Goal: Information Seeking & Learning: Compare options

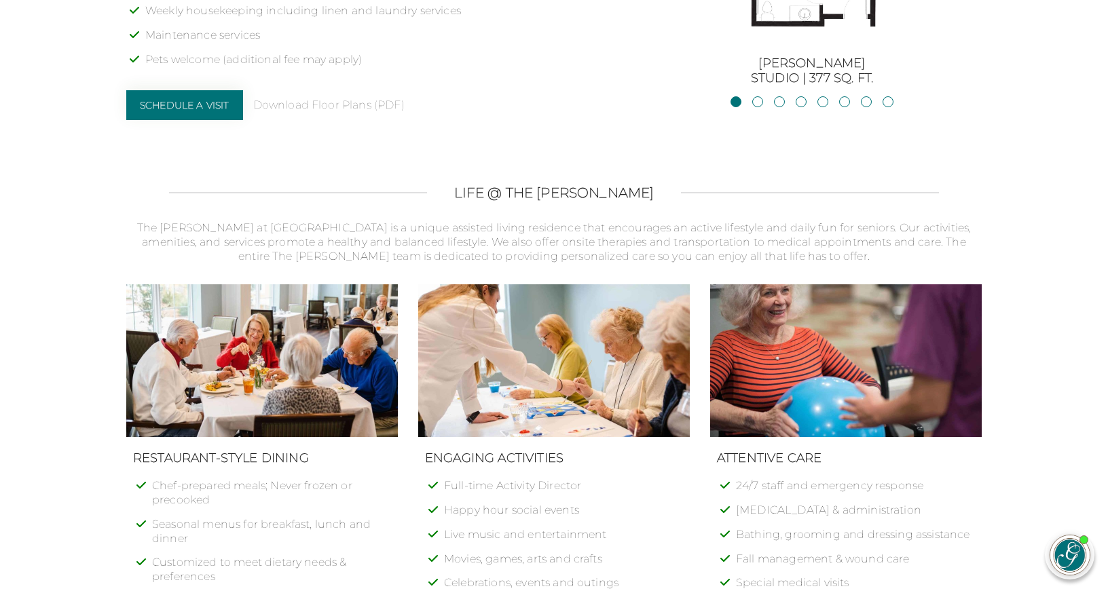
scroll to position [1196, 0]
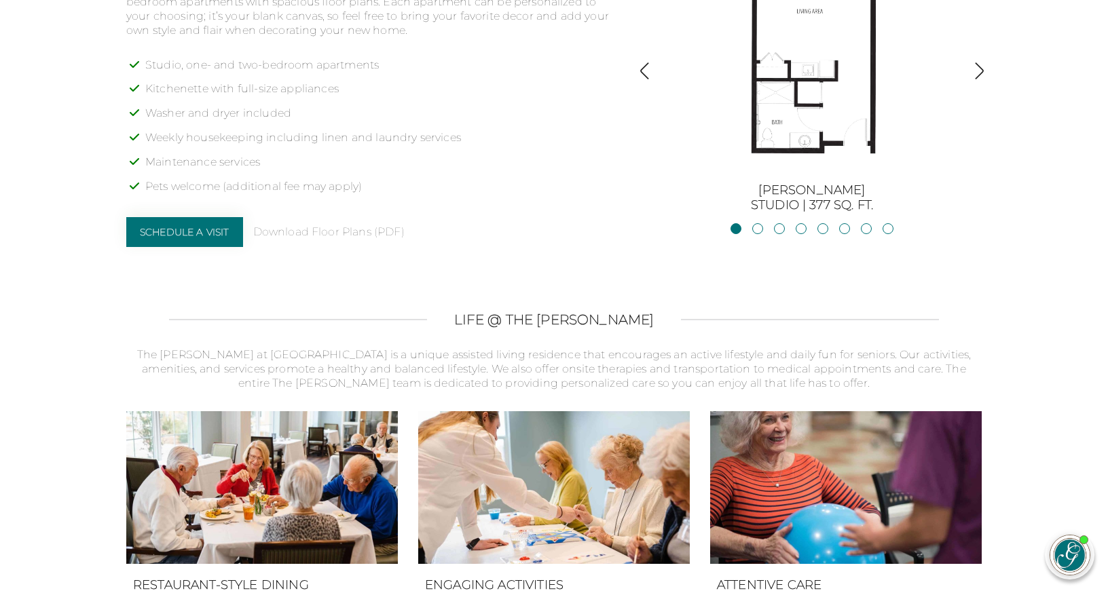
click at [979, 62] on img "button" at bounding box center [979, 71] width 18 height 18
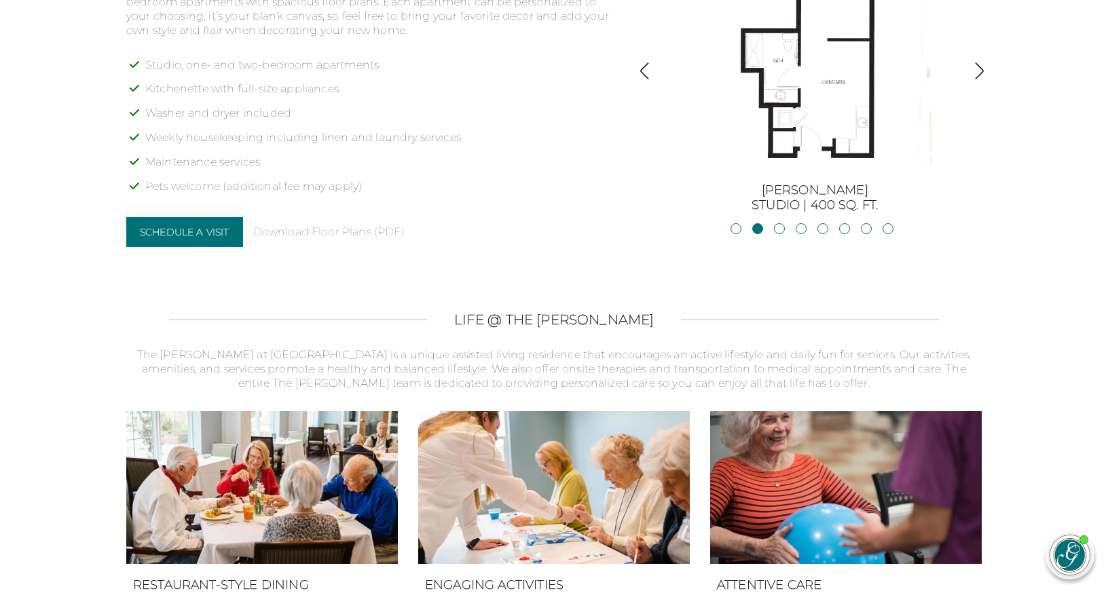
click at [979, 62] on img "button" at bounding box center [979, 71] width 18 height 18
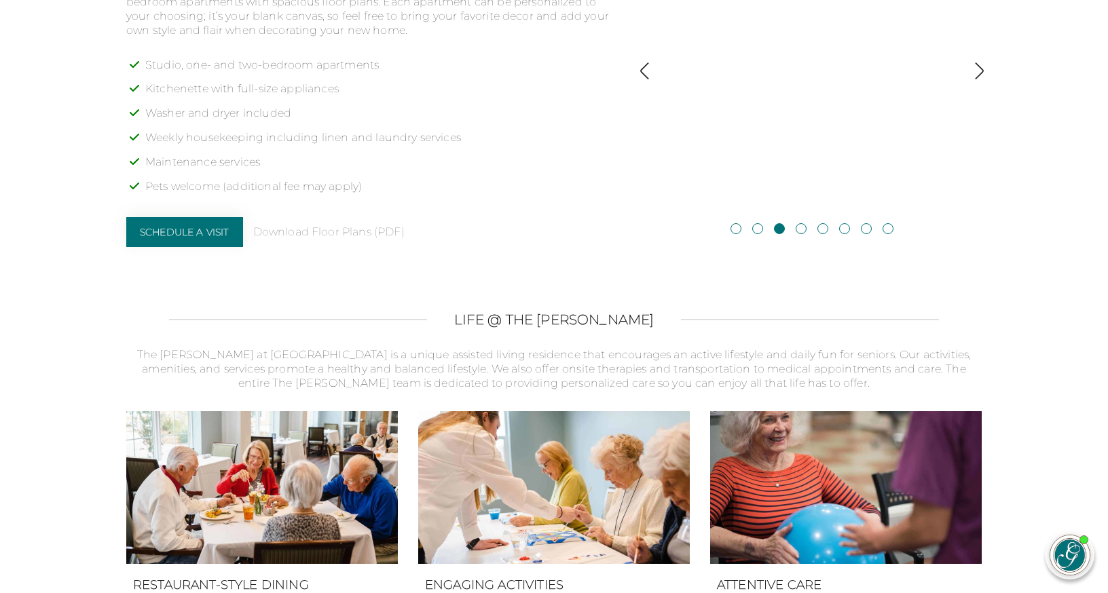
click at [980, 62] on img "button" at bounding box center [979, 71] width 18 height 18
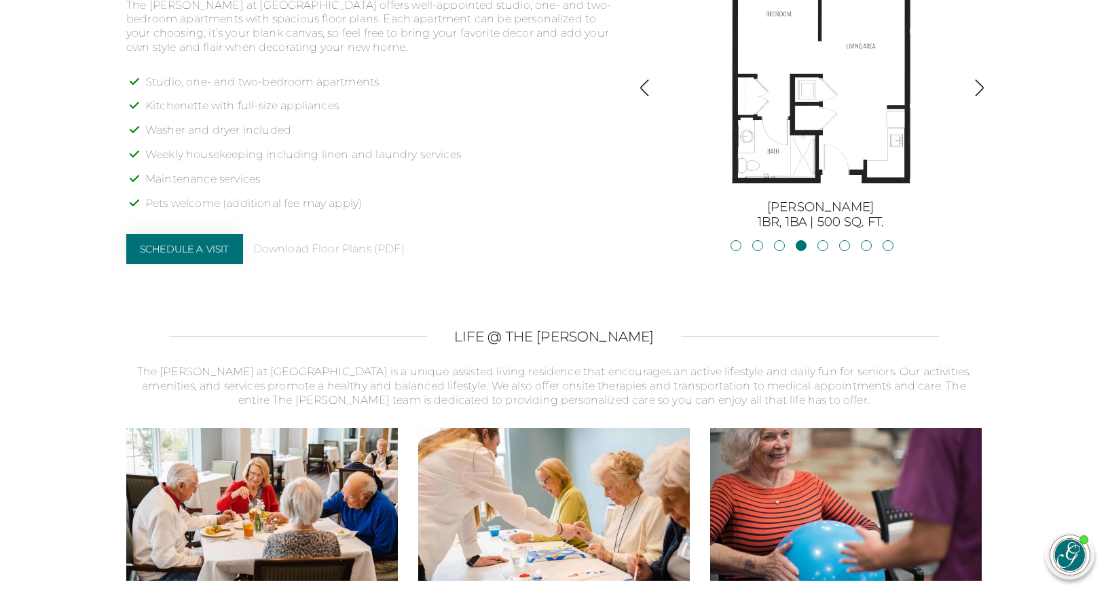
scroll to position [1029, 0]
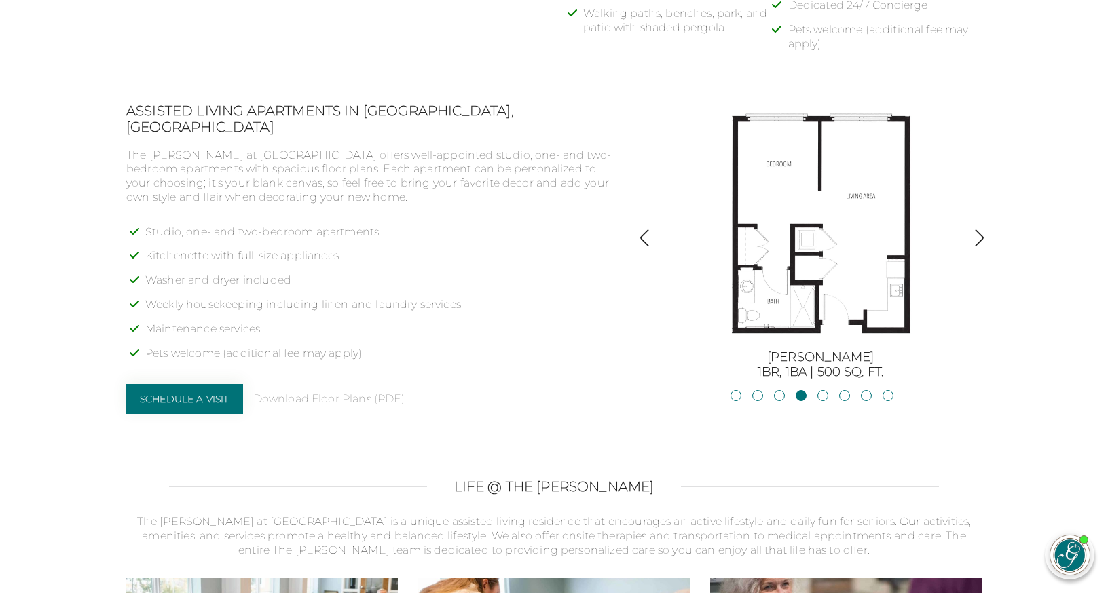
click at [979, 229] on img "button" at bounding box center [979, 238] width 18 height 18
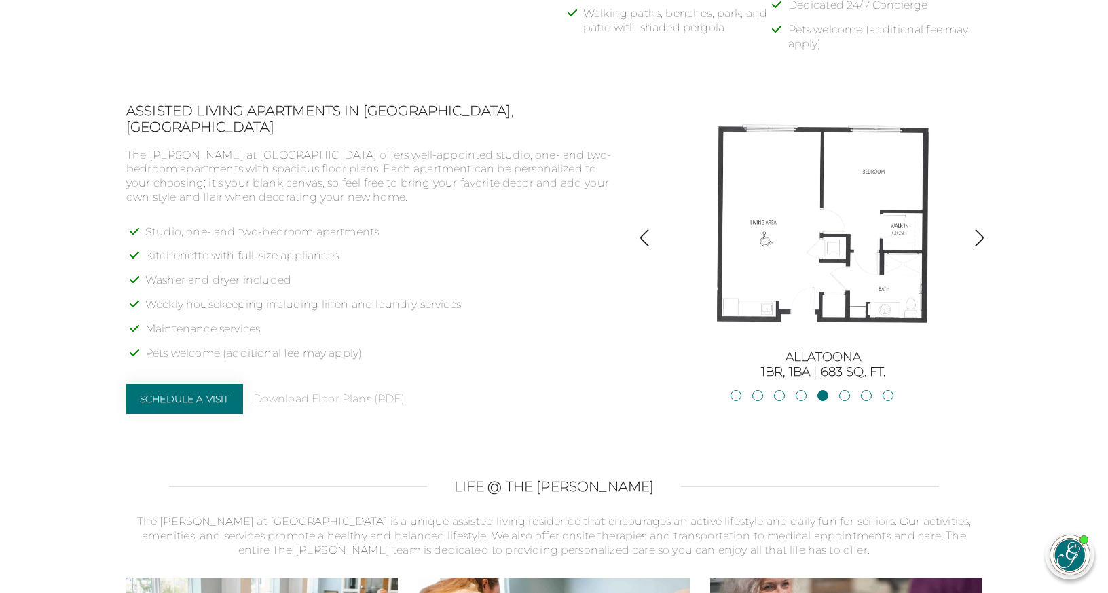
click at [981, 229] on img "button" at bounding box center [979, 238] width 18 height 18
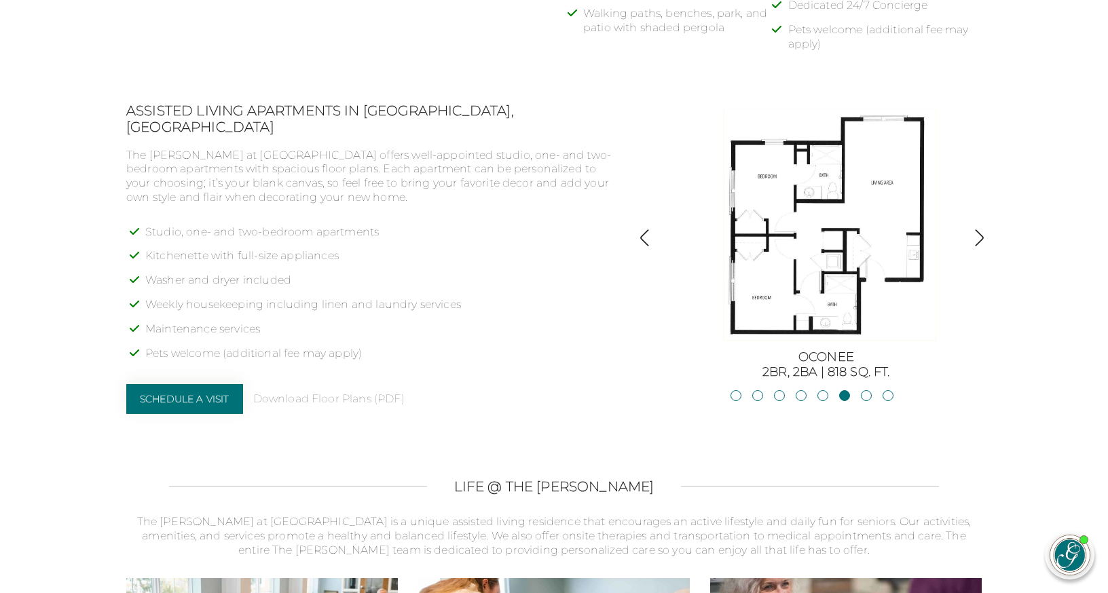
click at [981, 229] on img "button" at bounding box center [979, 238] width 18 height 18
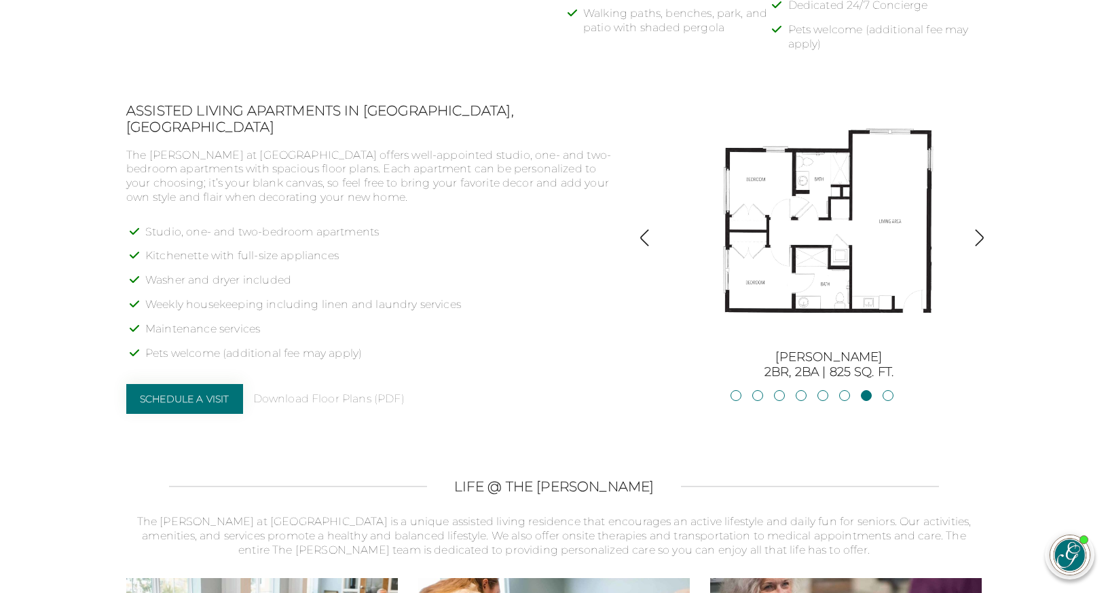
click at [981, 229] on img "button" at bounding box center [979, 238] width 18 height 18
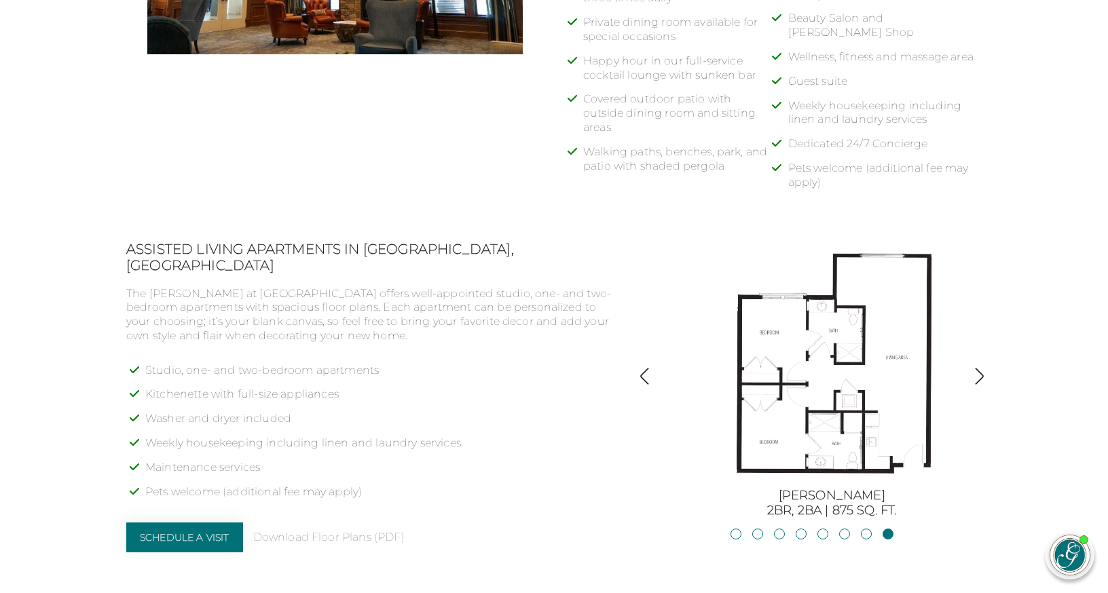
scroll to position [888, 0]
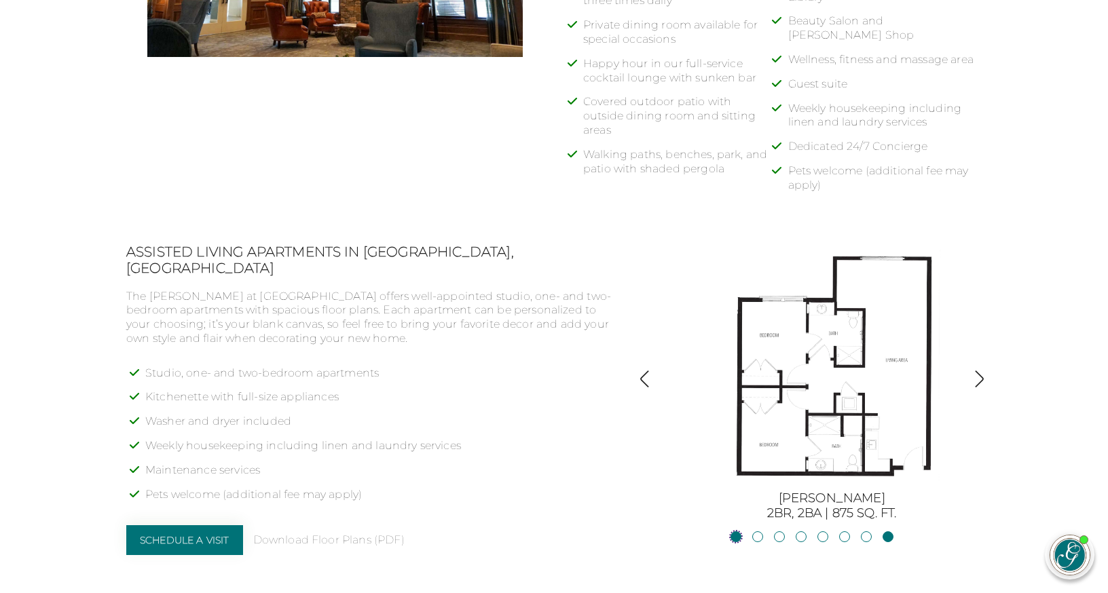
click at [737, 532] on link "BurtonStudio | 377 sq. ft." at bounding box center [736, 537] width 11 height 11
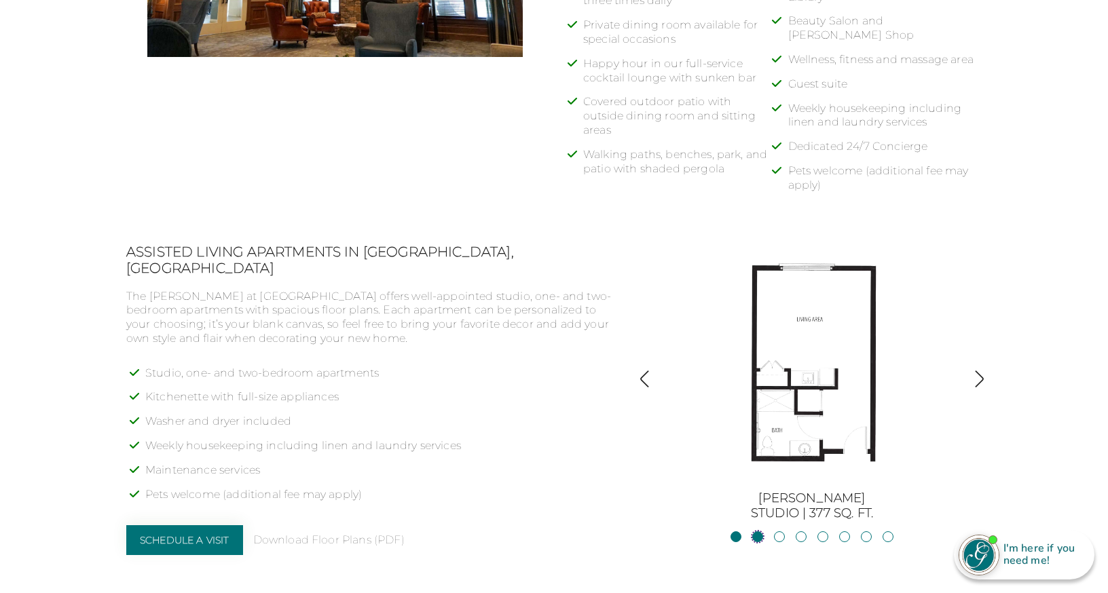
click at [758, 532] on link "JacksonStudio | 400 sq. ft." at bounding box center [757, 537] width 11 height 11
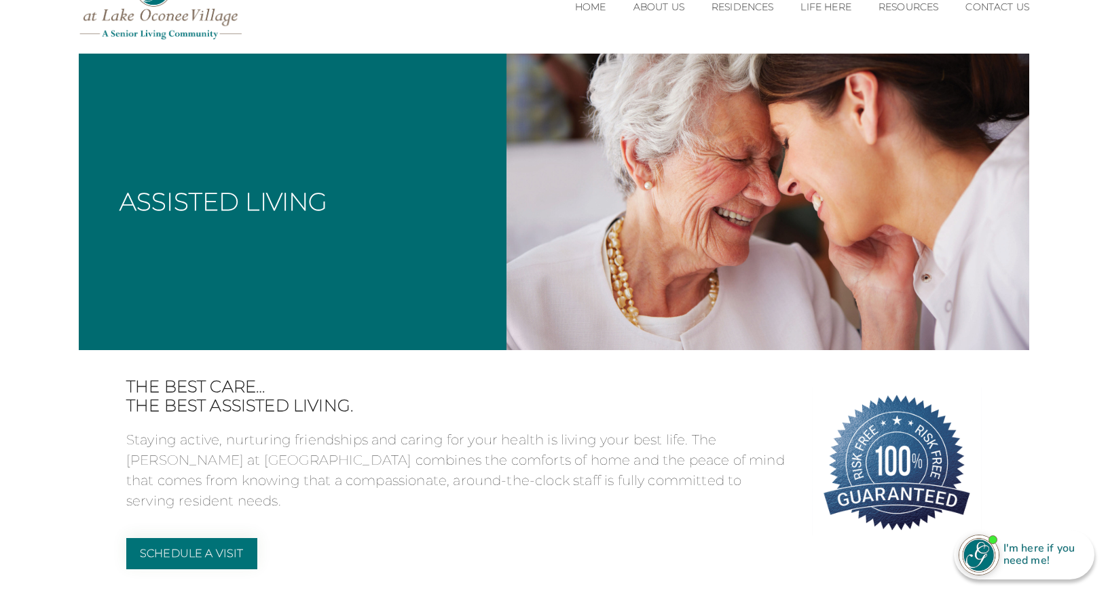
scroll to position [0, 0]
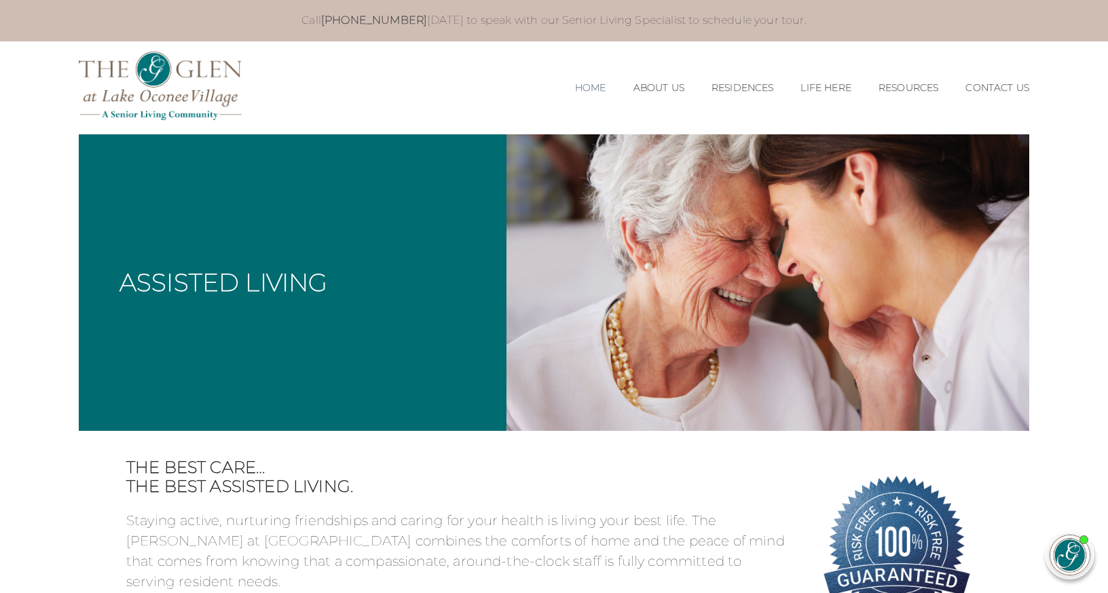
click at [575, 82] on link "Home" at bounding box center [590, 88] width 31 height 12
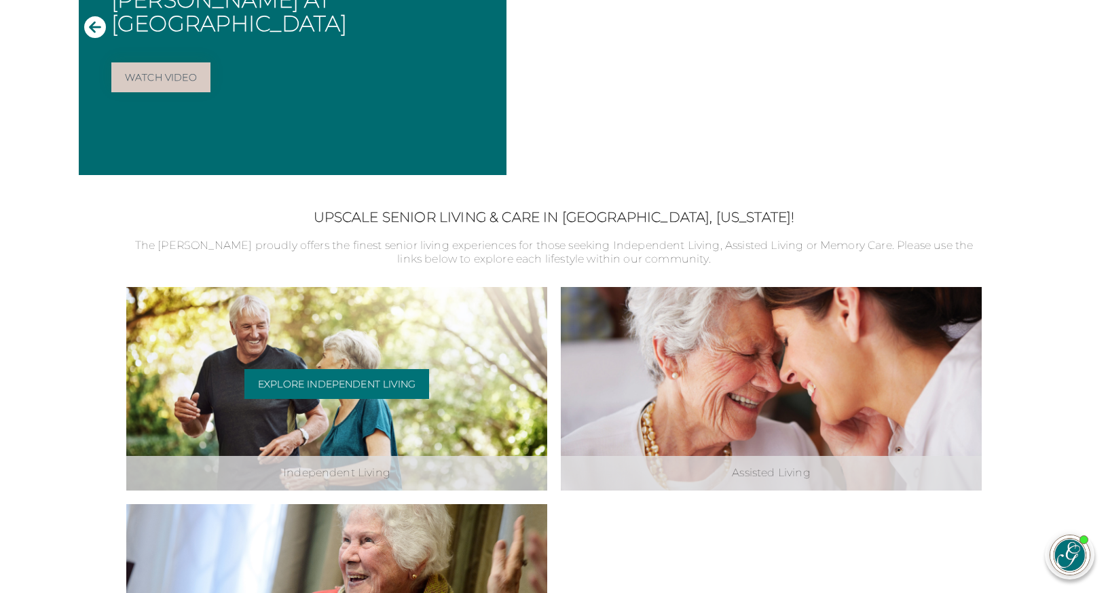
scroll to position [377, 0]
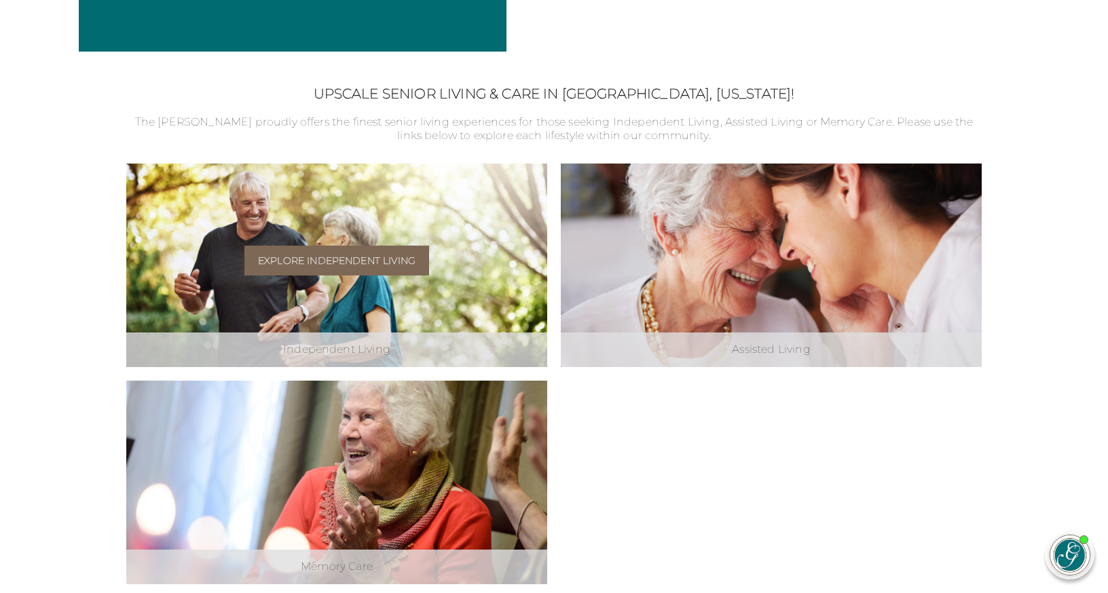
click at [310, 259] on link "Explore Independent Living" at bounding box center [336, 261] width 185 height 30
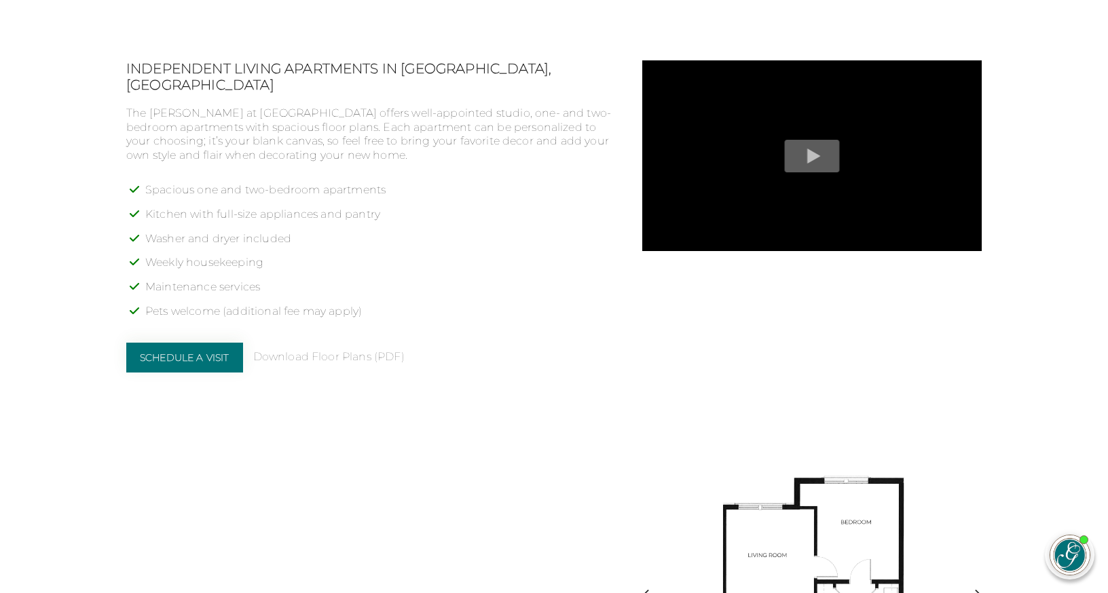
scroll to position [1430, 0]
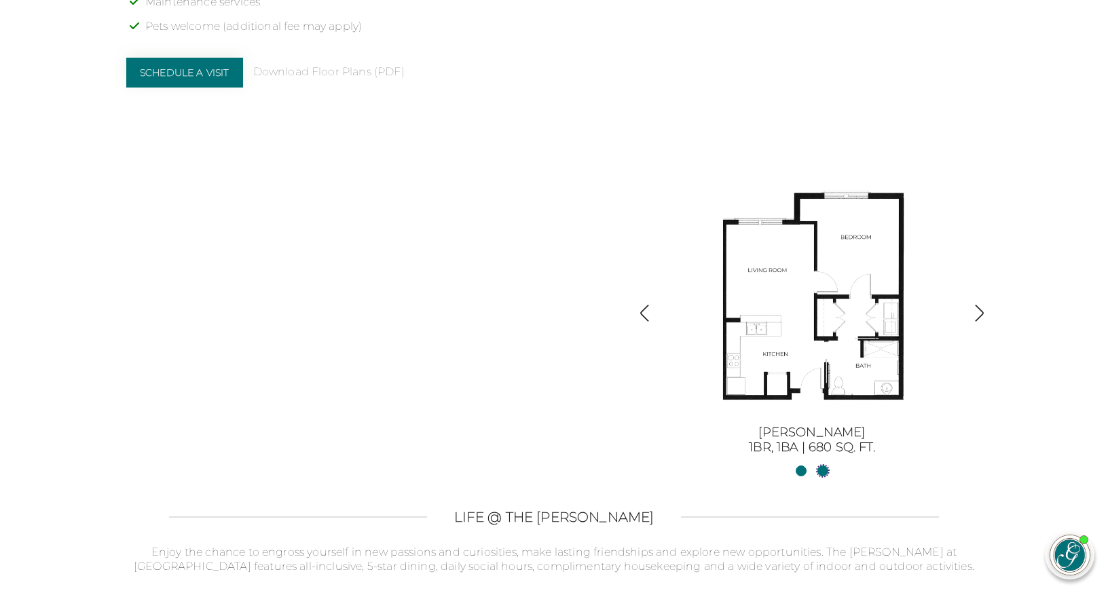
click at [823, 466] on link "Sinclair II2BR, 2BA | 1254 sq. ft." at bounding box center [823, 471] width 11 height 11
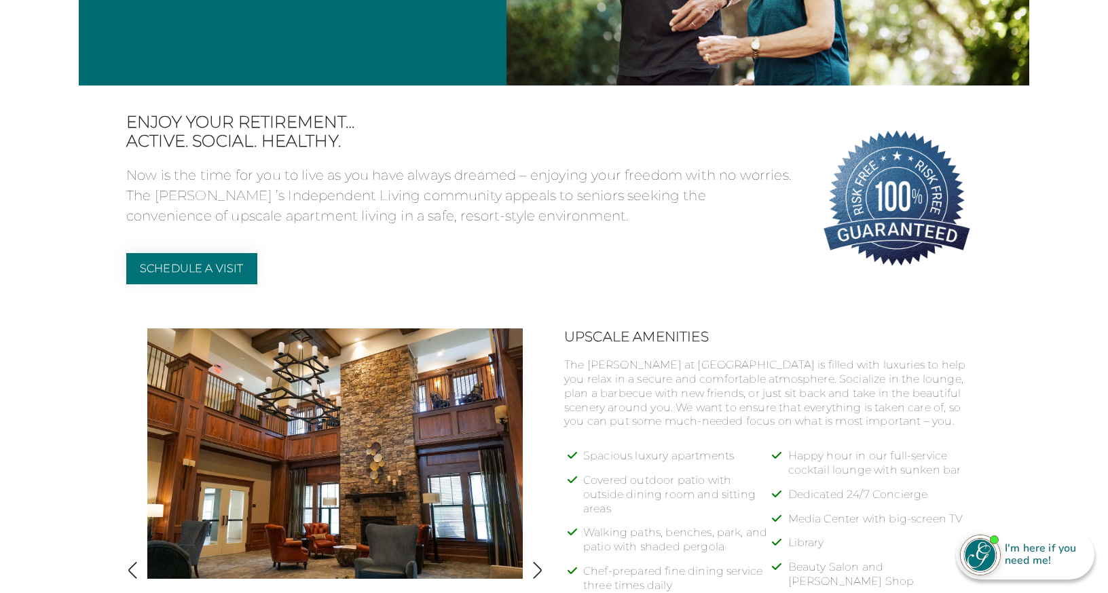
scroll to position [7, 0]
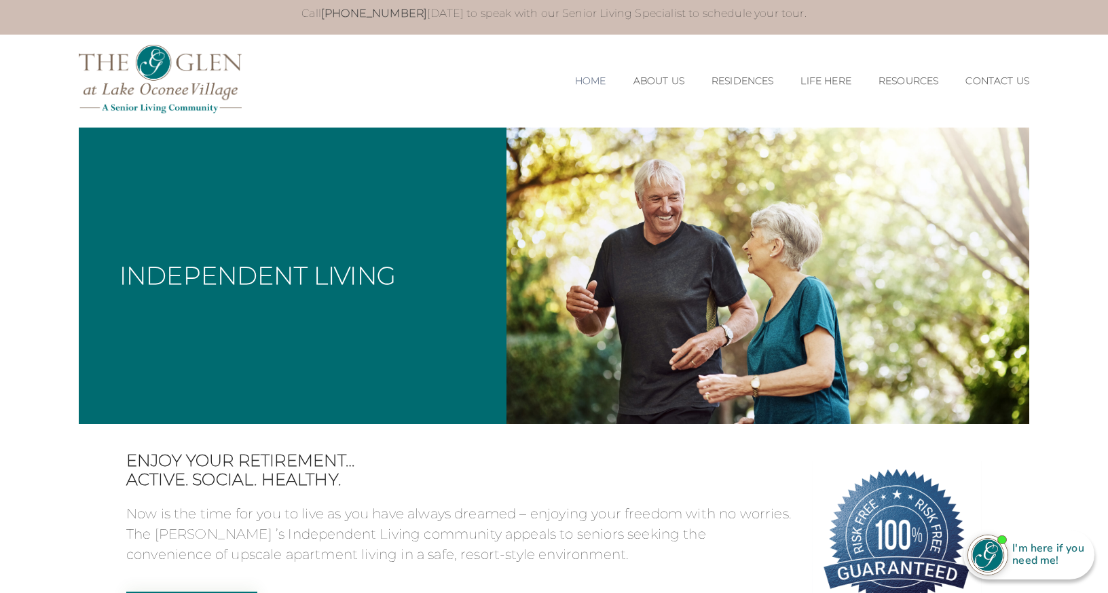
click at [575, 77] on link "Home" at bounding box center [590, 81] width 31 height 12
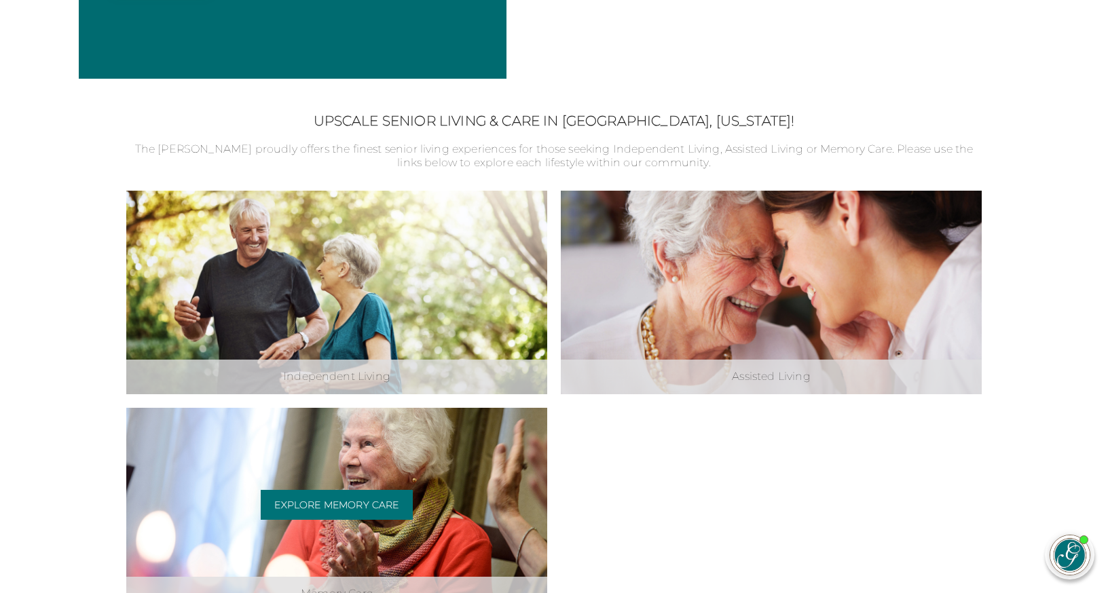
scroll to position [405, 0]
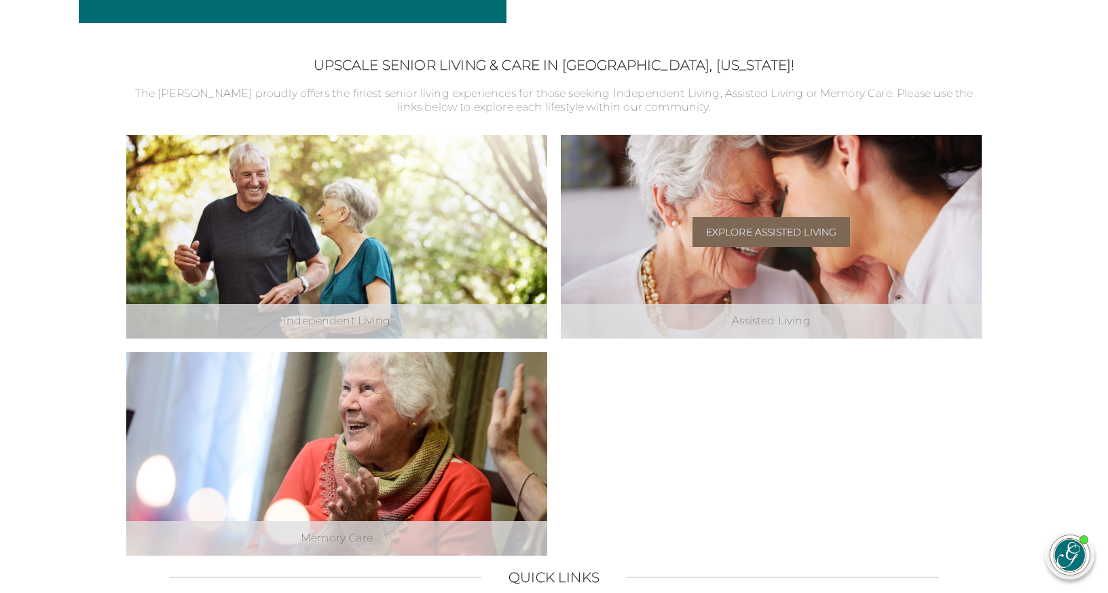
click at [768, 230] on link "Explore Assisted Living" at bounding box center [772, 232] width 158 height 30
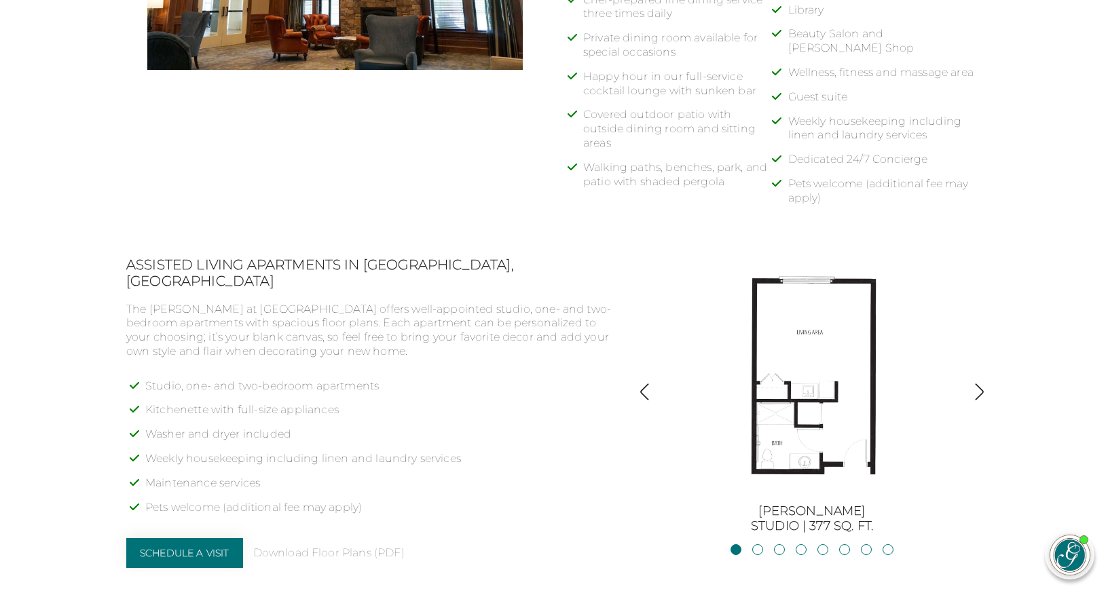
scroll to position [918, 0]
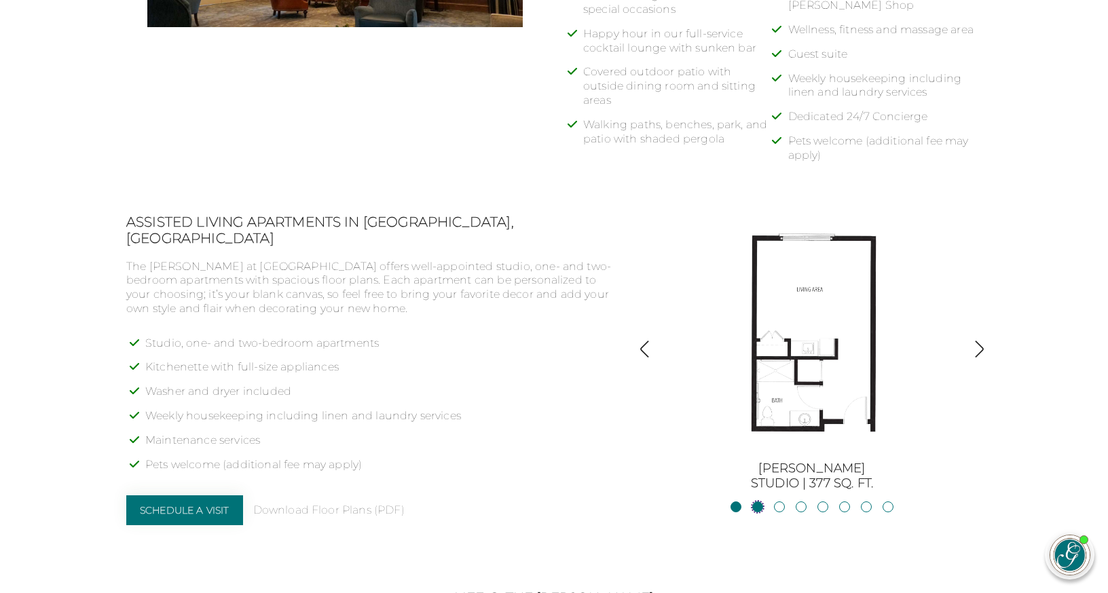
click at [761, 502] on link "JacksonStudio | 400 sq. ft." at bounding box center [757, 507] width 11 height 11
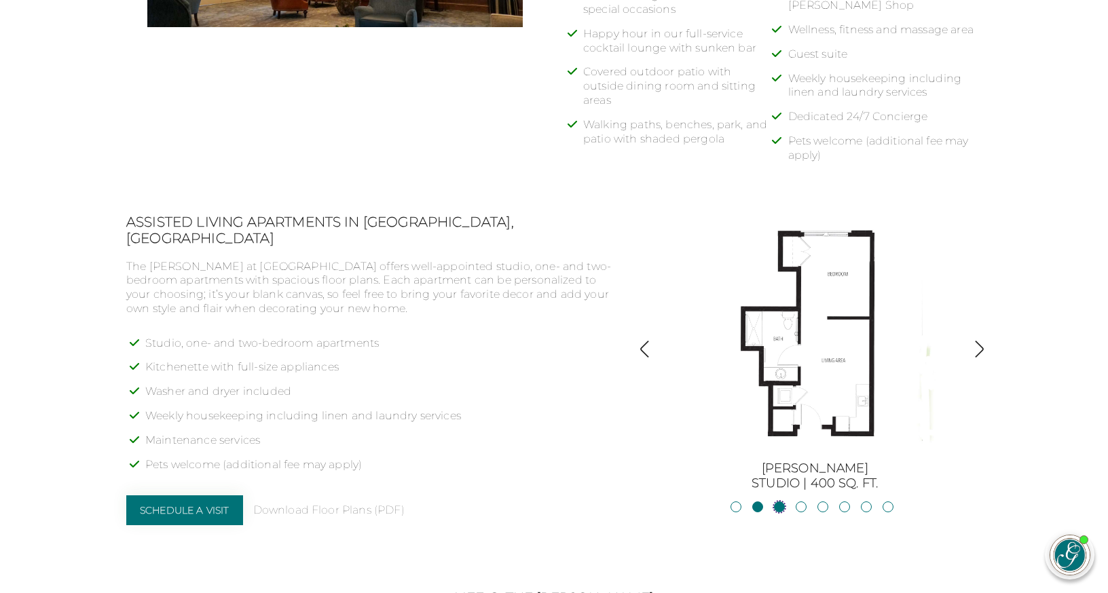
click at [778, 502] on link "Blue RidgeStudio | 400 sq. ft." at bounding box center [779, 507] width 11 height 11
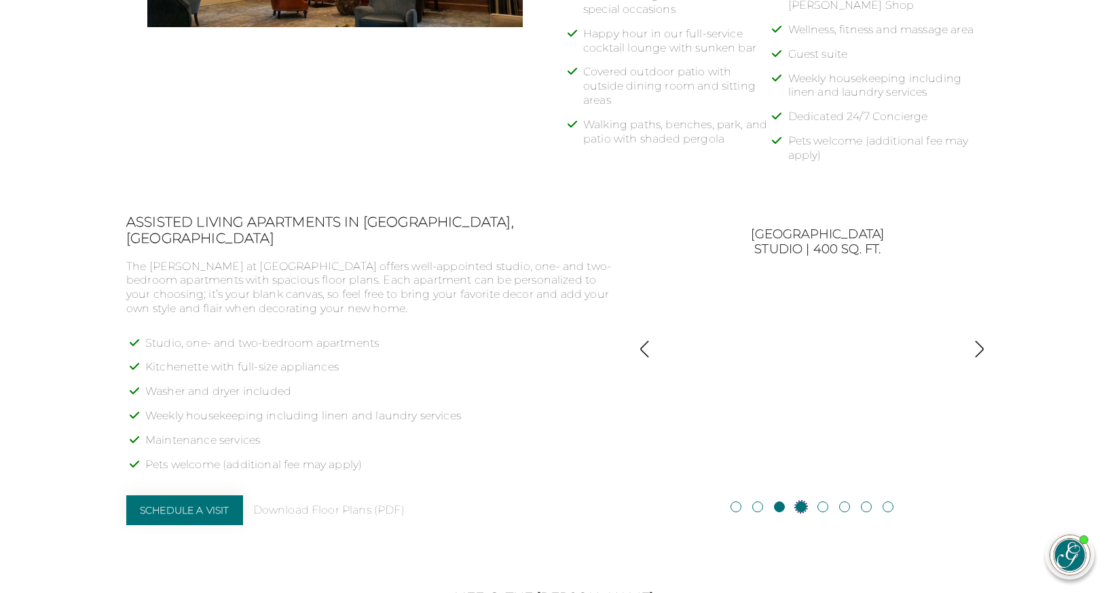
click at [803, 502] on link "Blackshear1BR, 1BA | 500 sq. ft." at bounding box center [801, 507] width 11 height 11
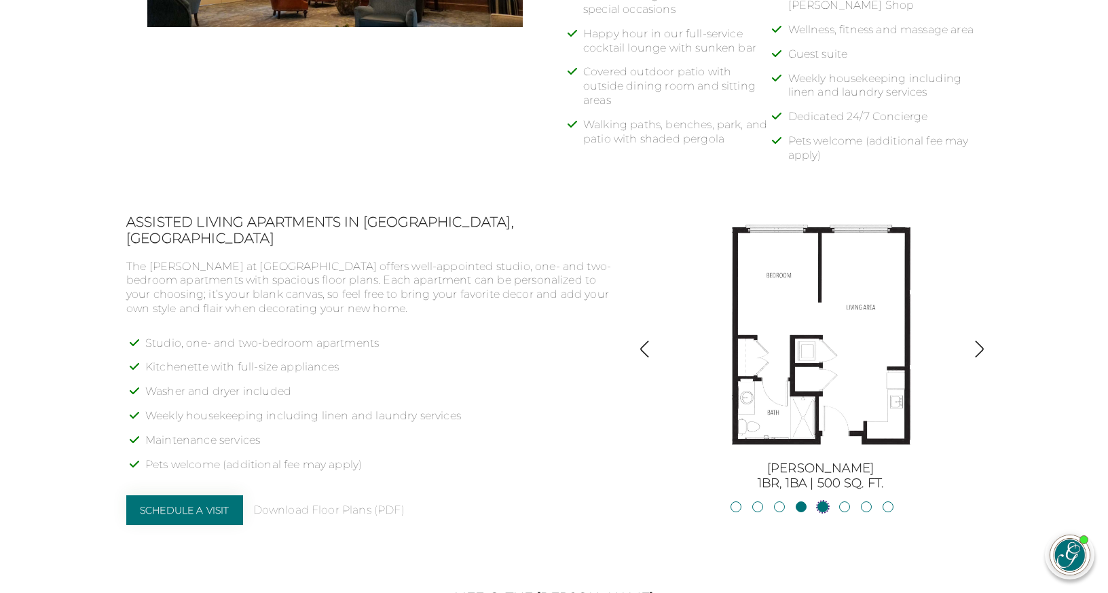
click at [824, 502] on link "Allatoona1BR, 1BA | 683 sq. ft." at bounding box center [823, 507] width 11 height 11
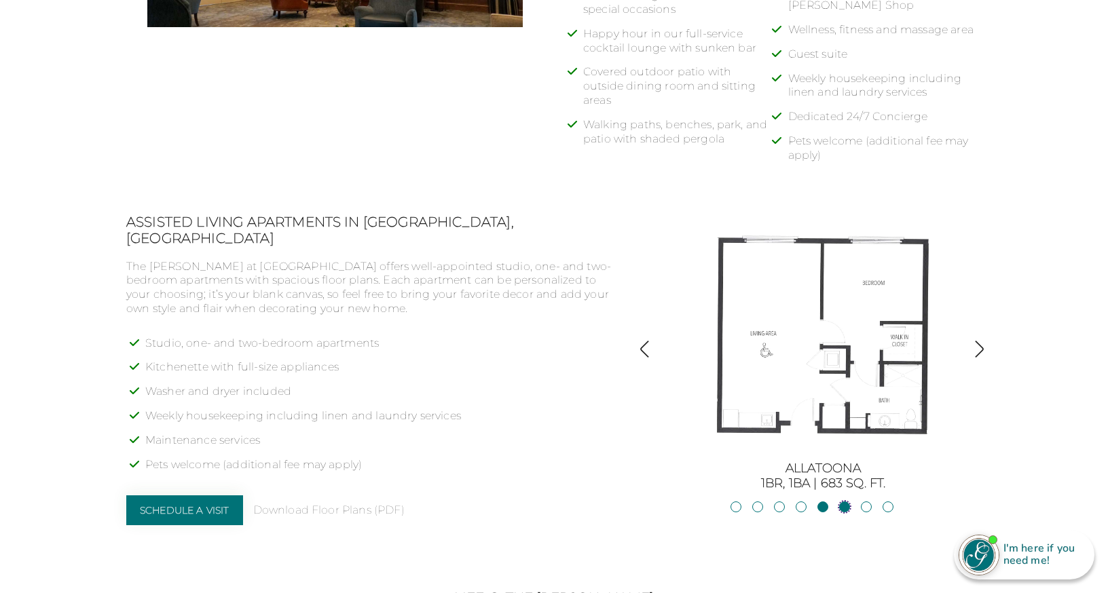
click at [843, 502] on link "Oconee2BR, 2BA | 818 sq. ft." at bounding box center [844, 507] width 11 height 11
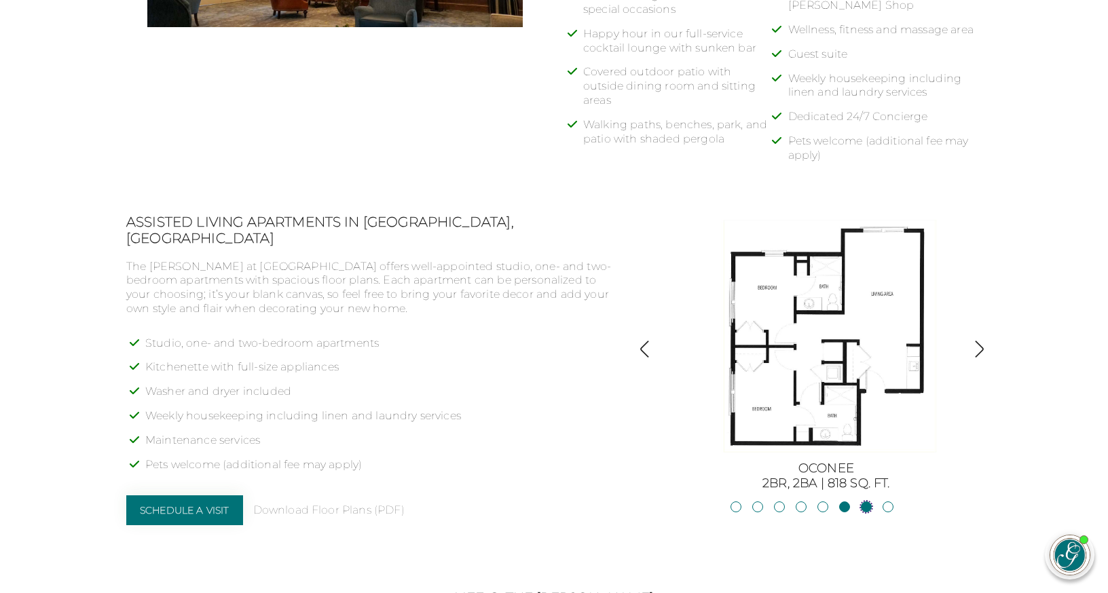
click at [867, 502] on link "Lanier2BR, 2BA | 825 sq. ft." at bounding box center [866, 507] width 11 height 11
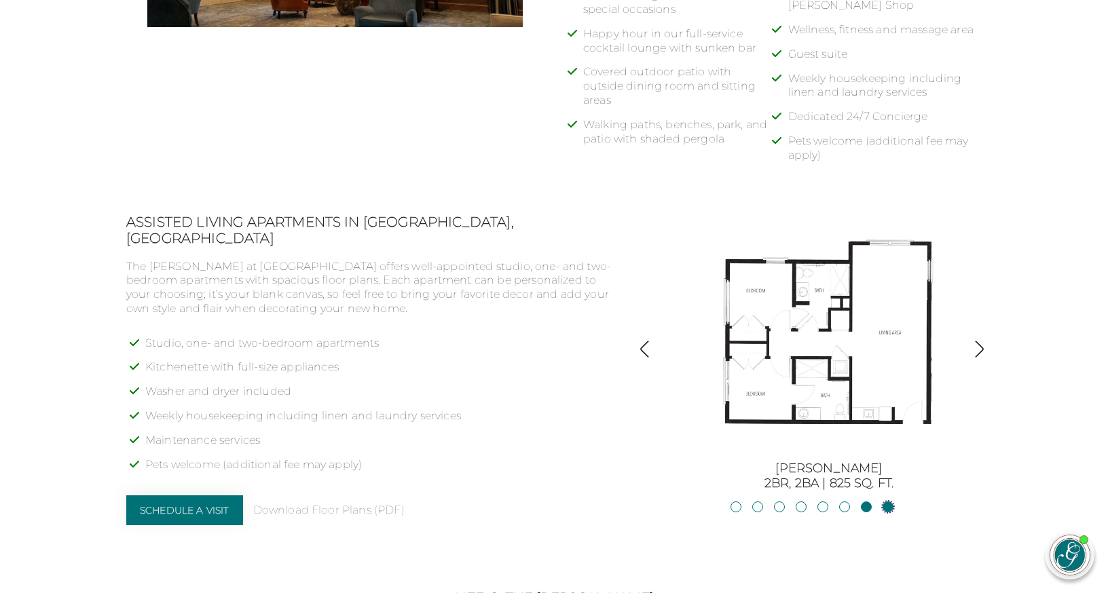
click at [889, 502] on link "Hartwell2BR, 2BA | 875 sq. ft." at bounding box center [888, 507] width 11 height 11
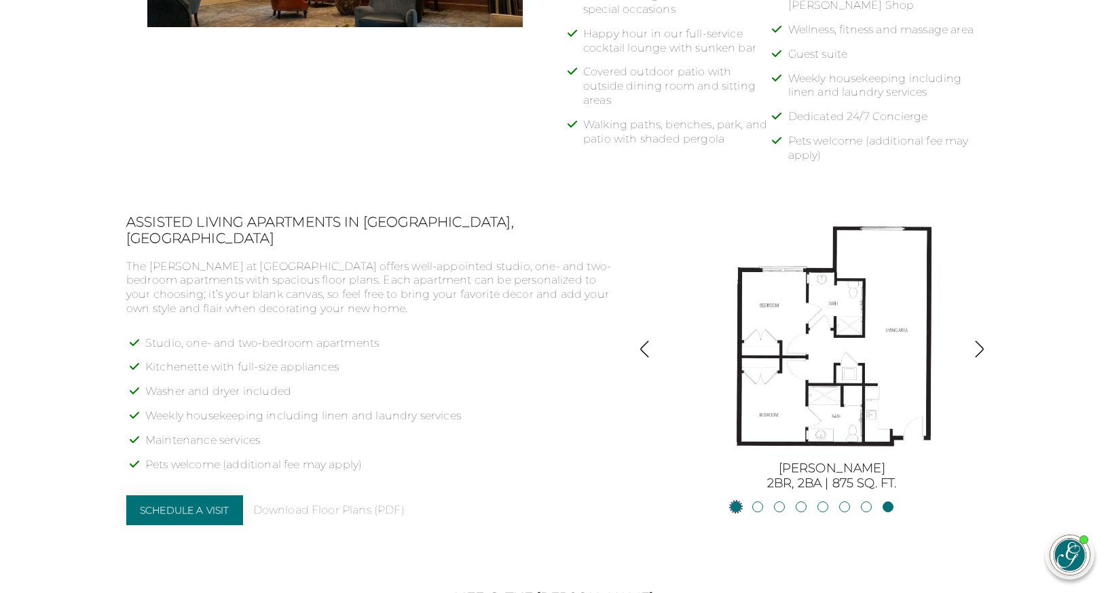
click at [734, 502] on link "BurtonStudio | 377 sq. ft." at bounding box center [736, 507] width 11 height 11
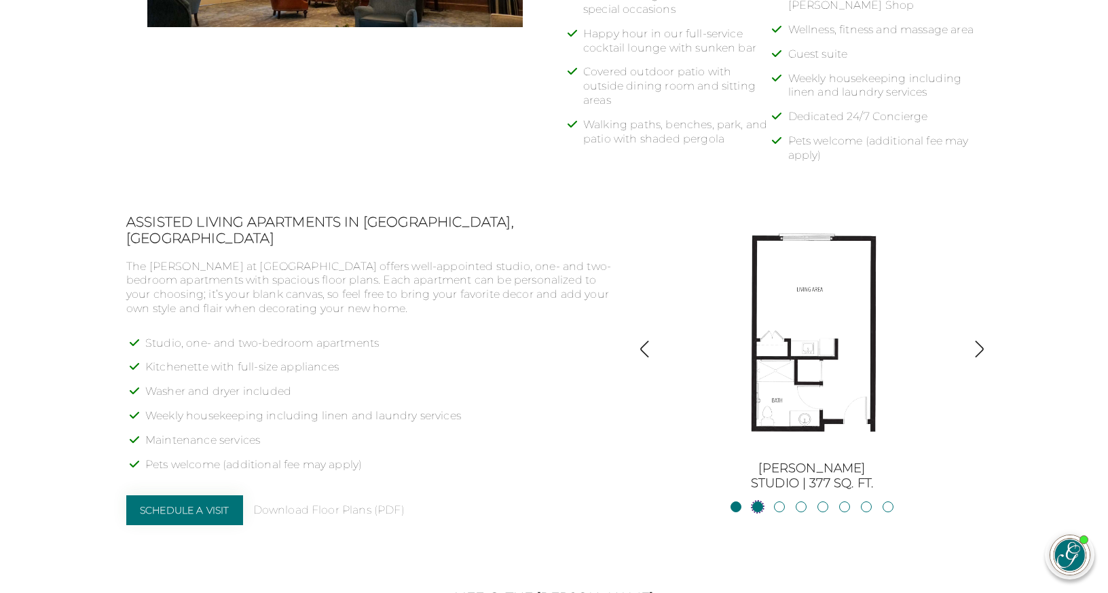
click at [754, 502] on link "JacksonStudio | 400 sq. ft." at bounding box center [757, 507] width 11 height 11
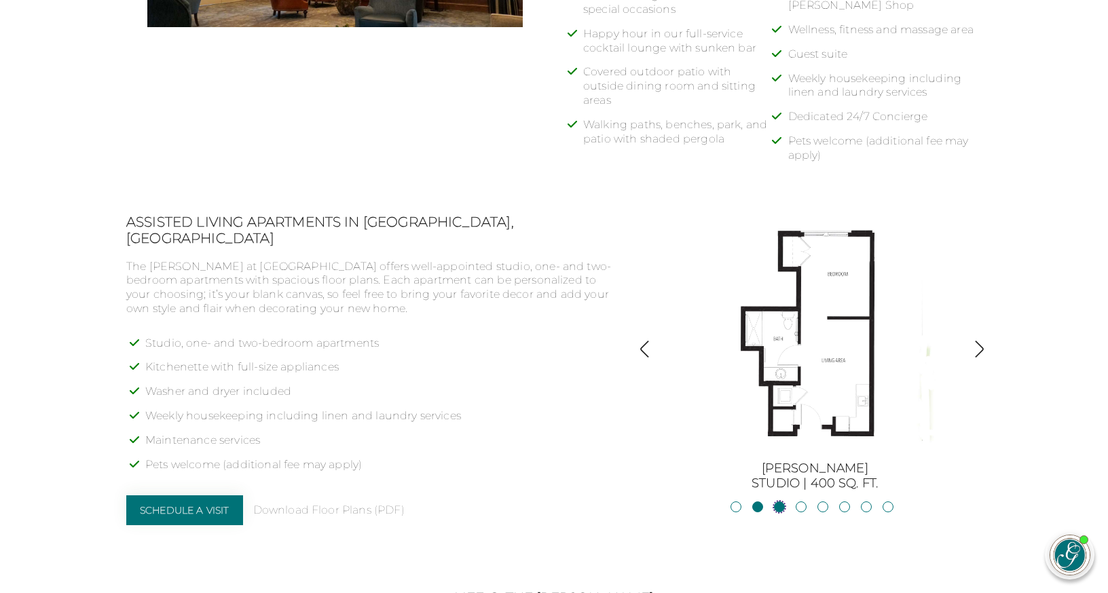
click at [777, 502] on link "Blue RidgeStudio | 400 sq. ft." at bounding box center [779, 507] width 11 height 11
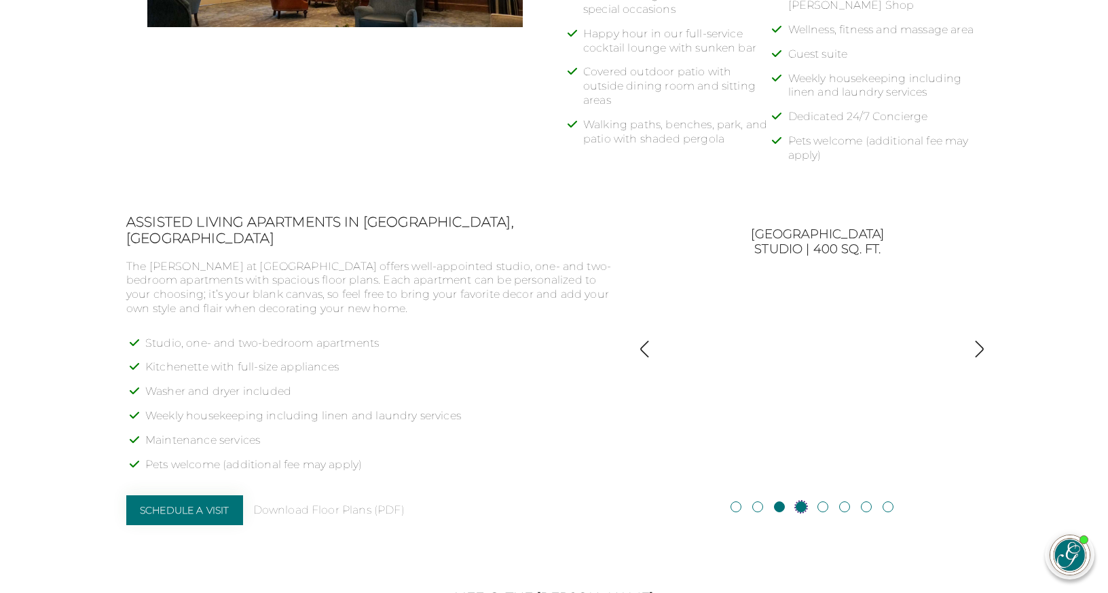
click at [800, 502] on link "Blackshear1BR, 1BA | 500 sq. ft." at bounding box center [801, 507] width 11 height 11
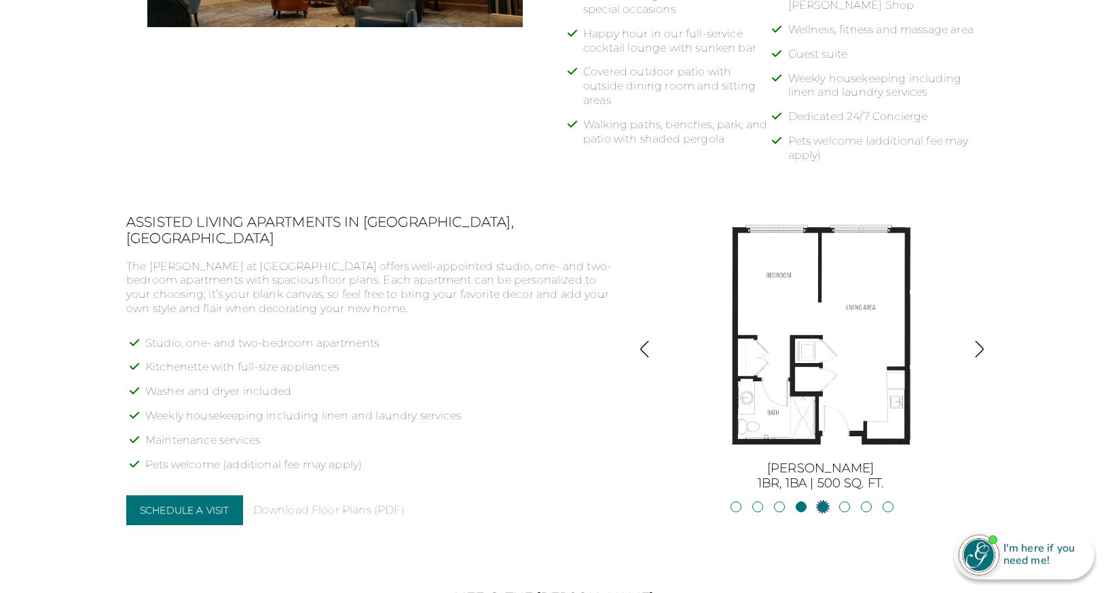
click at [819, 502] on link "Allatoona1BR, 1BA | 683 sq. ft." at bounding box center [823, 507] width 11 height 11
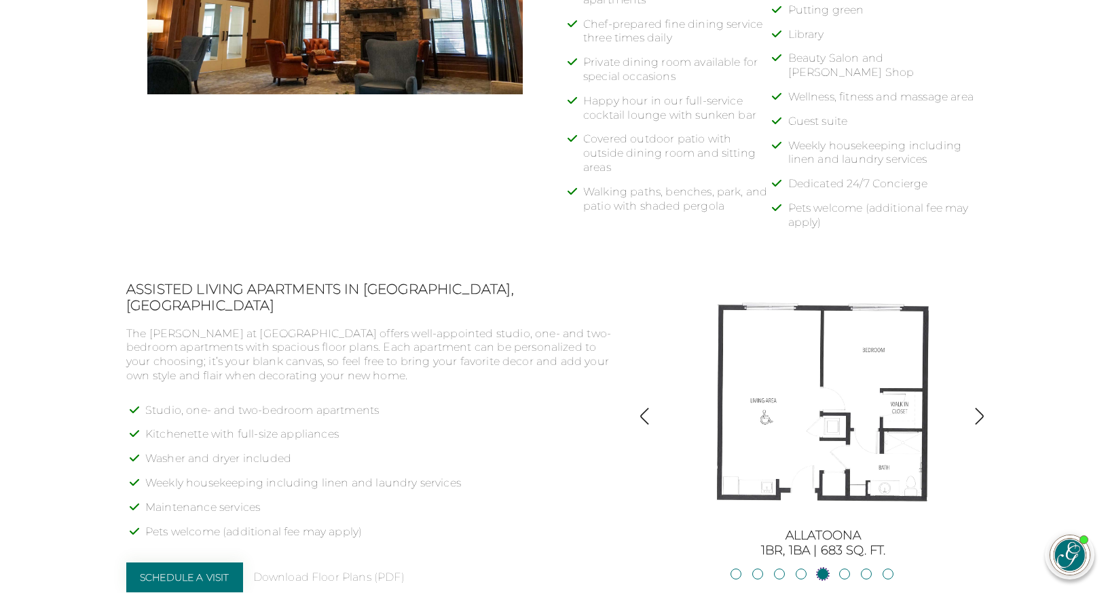
scroll to position [923, 0]
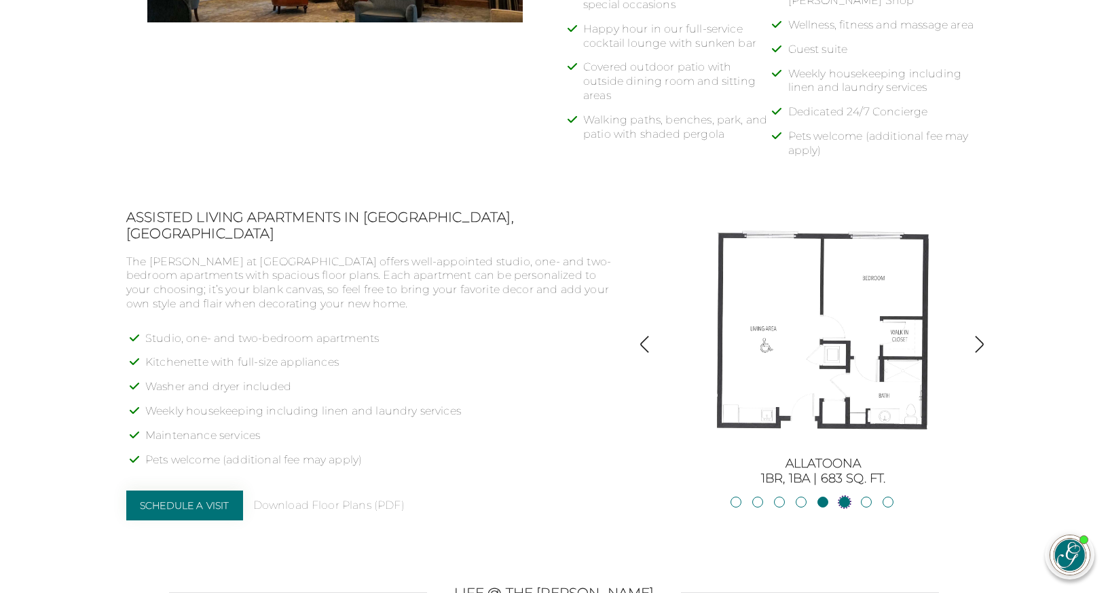
click at [846, 497] on link "Oconee2BR, 2BA | 818 sq. ft." at bounding box center [844, 502] width 11 height 11
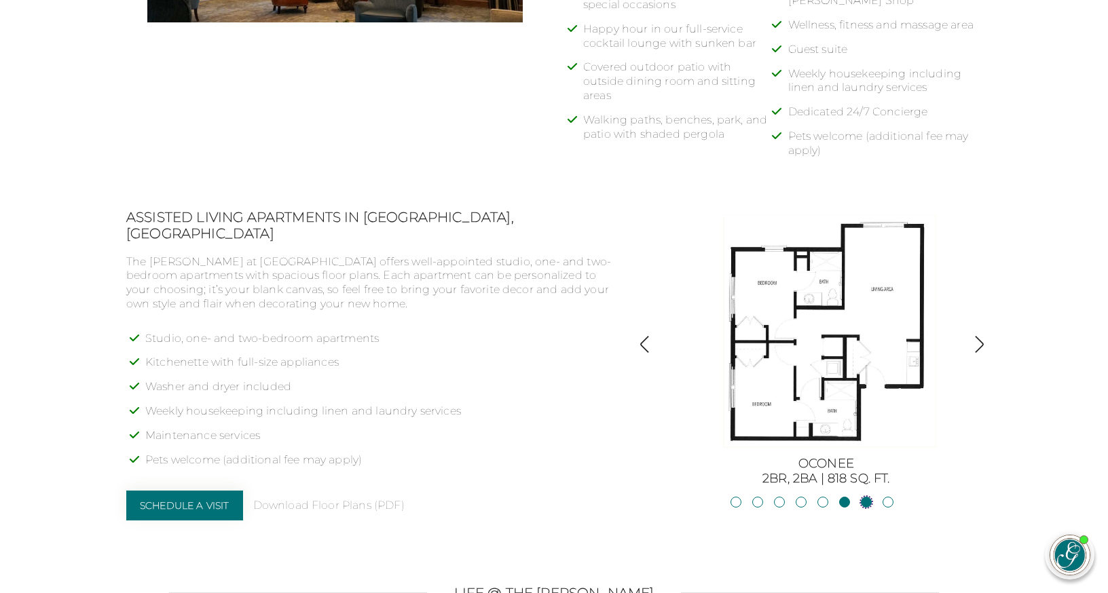
click at [864, 497] on link "Lanier2BR, 2BA | 825 sq. ft." at bounding box center [866, 502] width 11 height 11
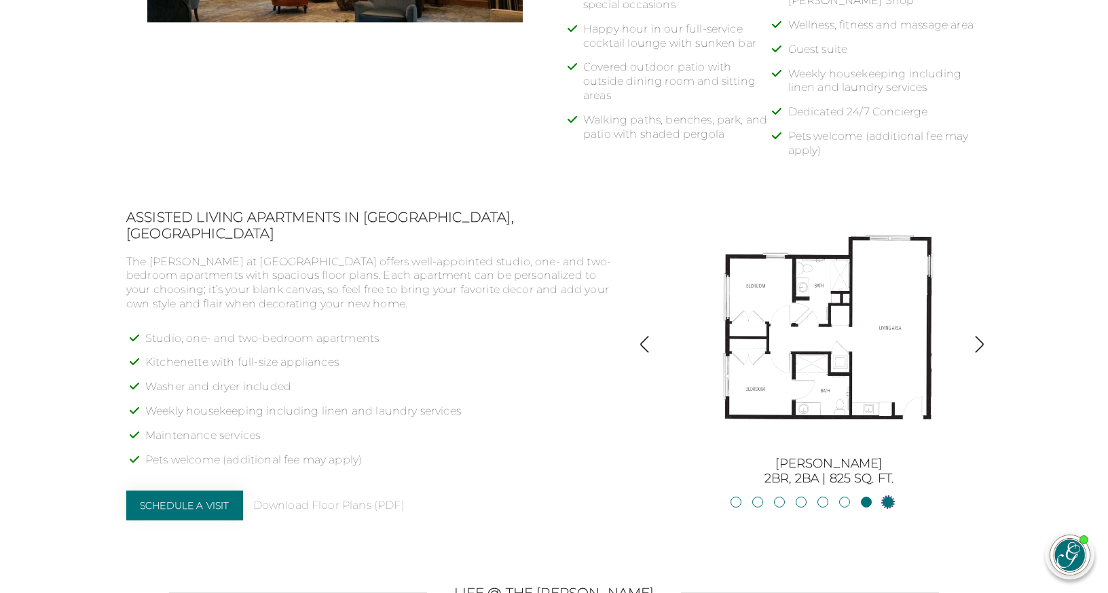
click at [889, 497] on link "Hartwell2BR, 2BA | 875 sq. ft." at bounding box center [888, 502] width 11 height 11
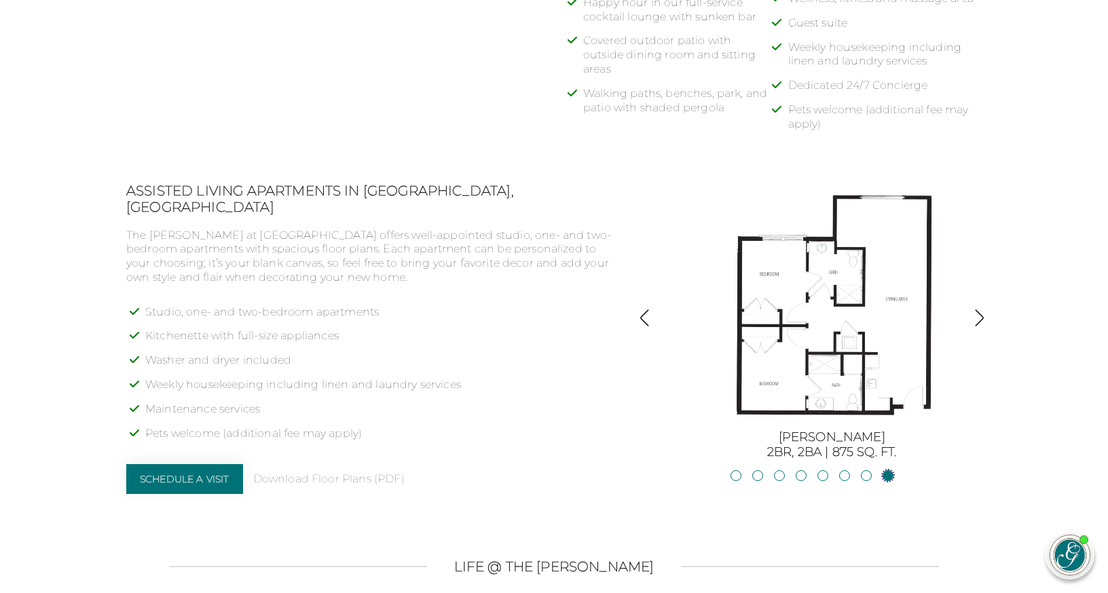
scroll to position [1082, 0]
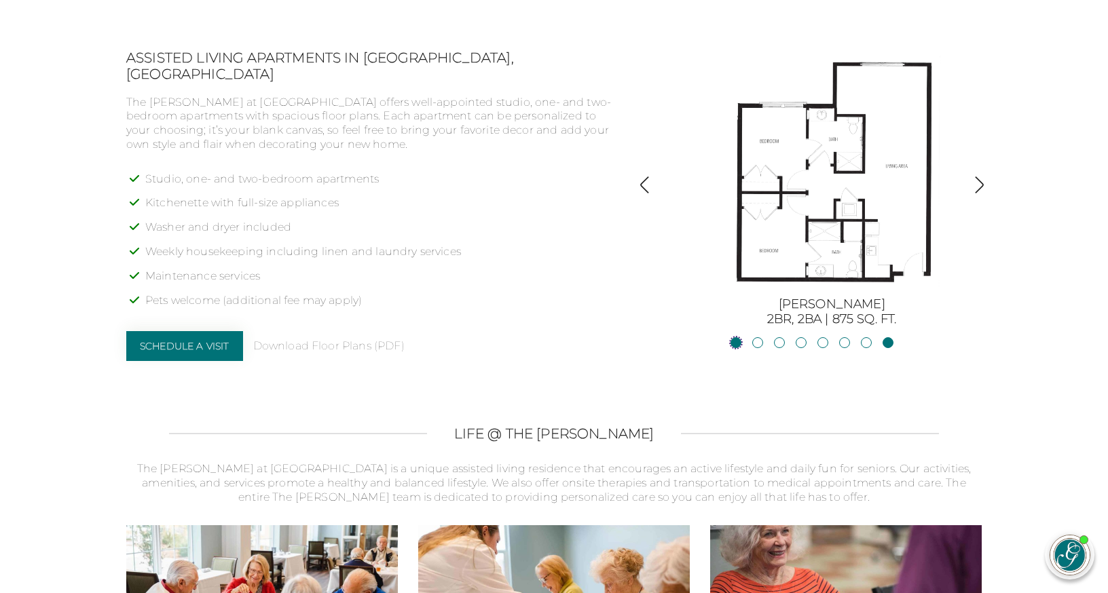
click at [739, 337] on link "BurtonStudio | 377 sq. ft." at bounding box center [736, 342] width 11 height 11
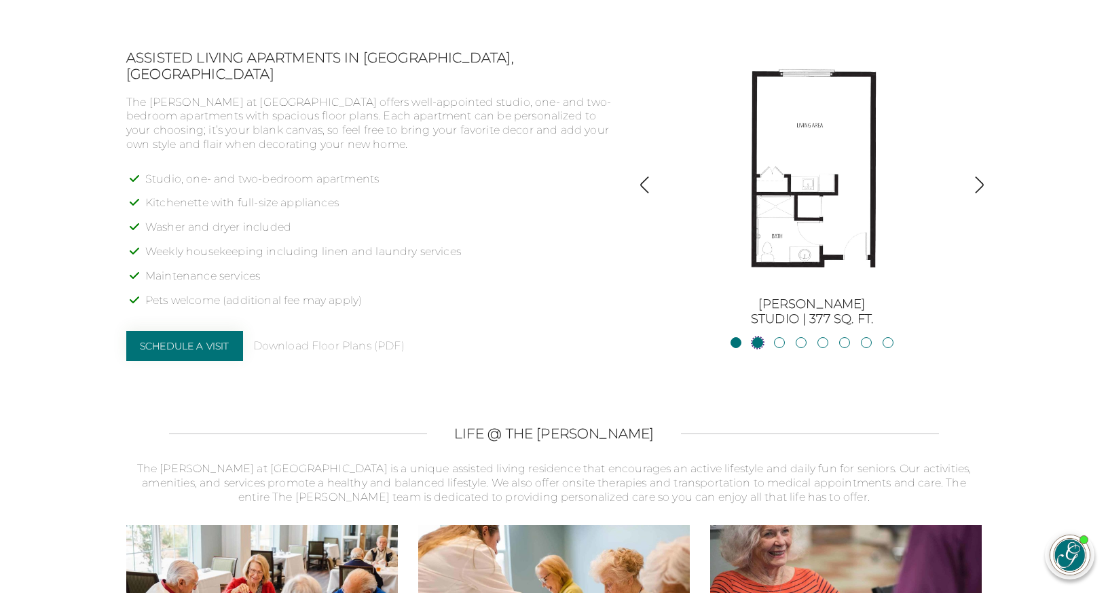
click at [757, 337] on link "JacksonStudio | 400 sq. ft." at bounding box center [757, 342] width 11 height 11
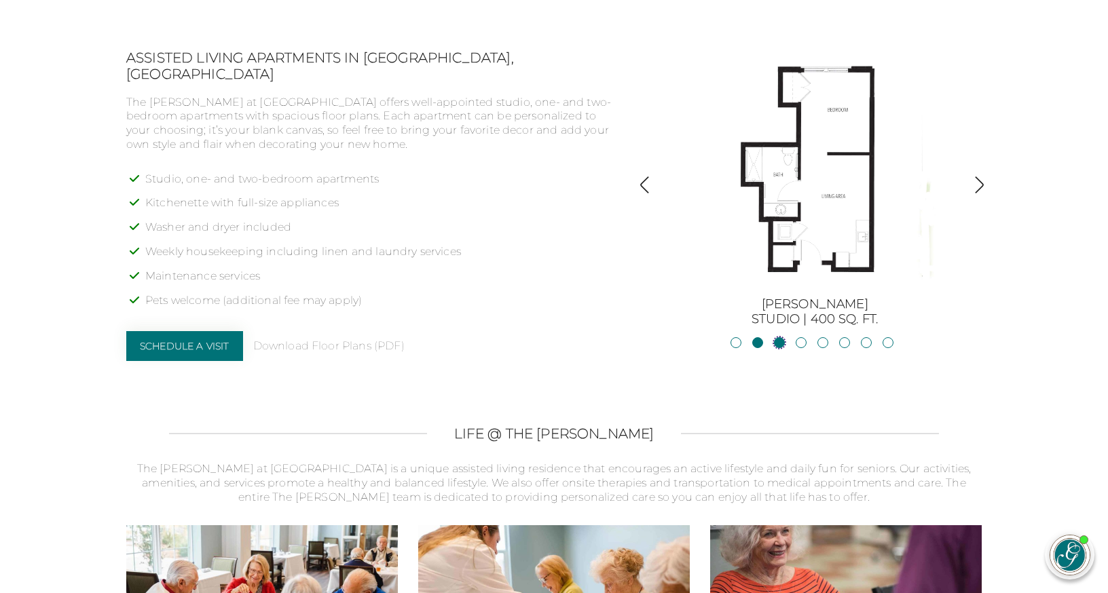
click at [784, 337] on link "Blue RidgeStudio | 400 sq. ft." at bounding box center [779, 342] width 11 height 11
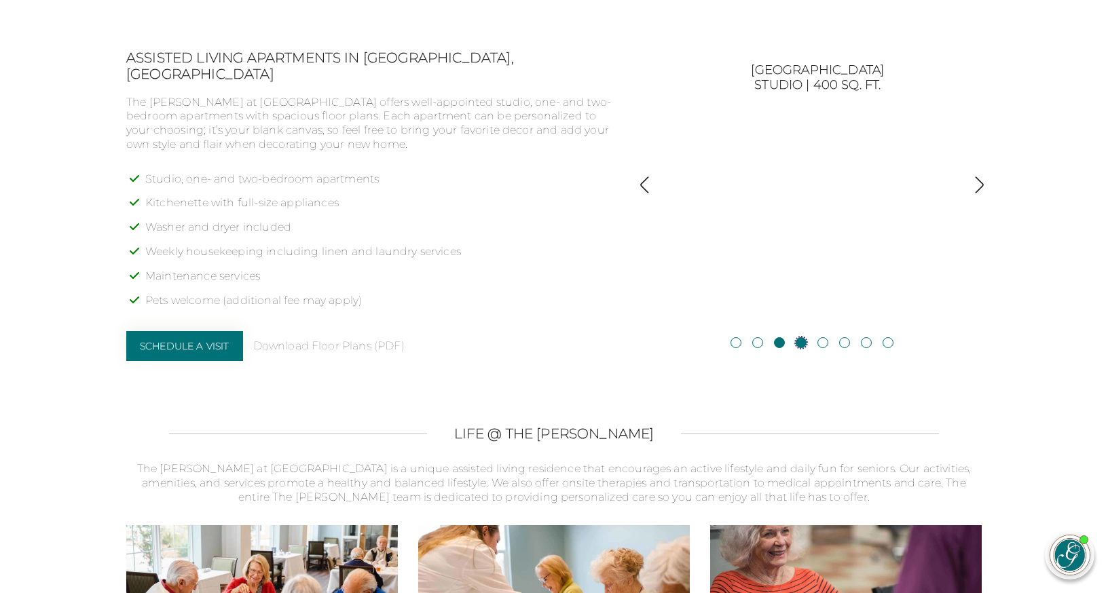
click at [799, 337] on link "Blackshear1BR, 1BA | 500 sq. ft." at bounding box center [801, 342] width 11 height 11
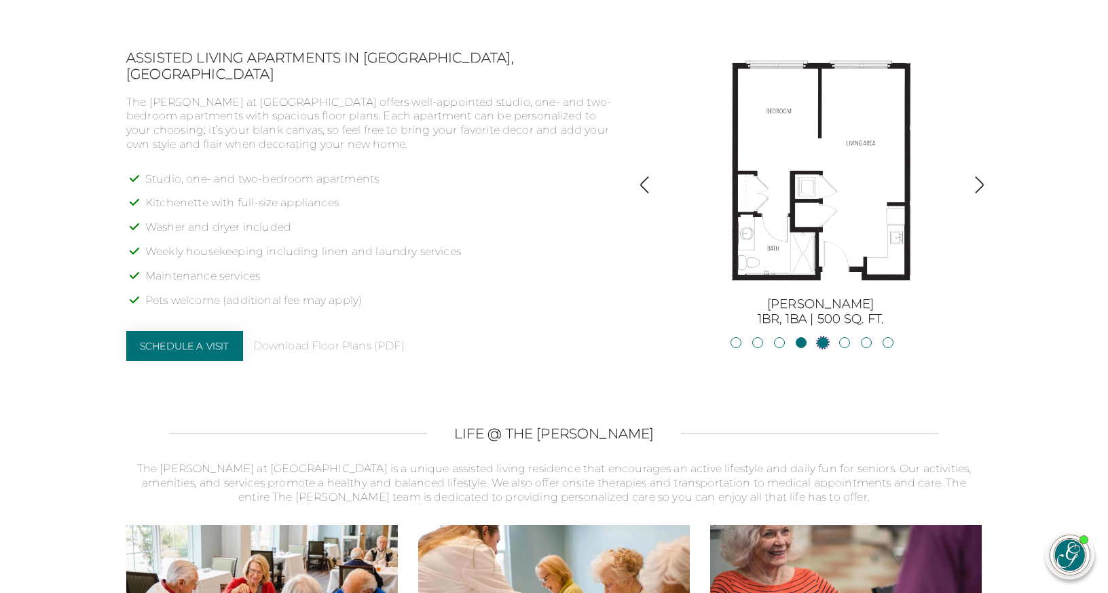
click at [824, 337] on link "Allatoona1BR, 1BA | 683 sq. ft." at bounding box center [823, 342] width 11 height 11
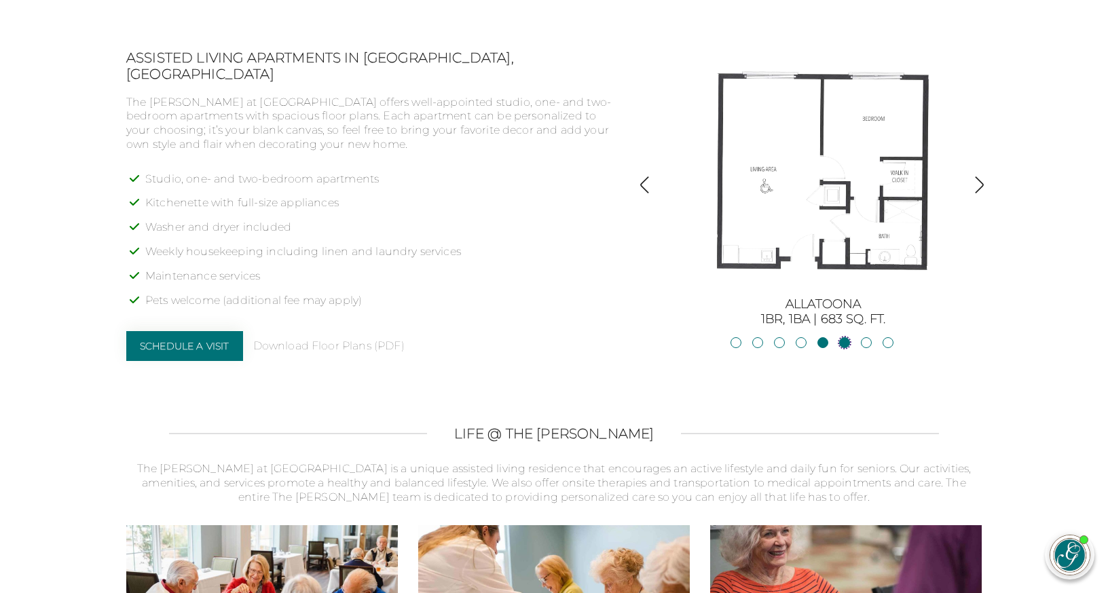
click at [846, 337] on link "Oconee2BR, 2BA | 818 sq. ft." at bounding box center [844, 342] width 11 height 11
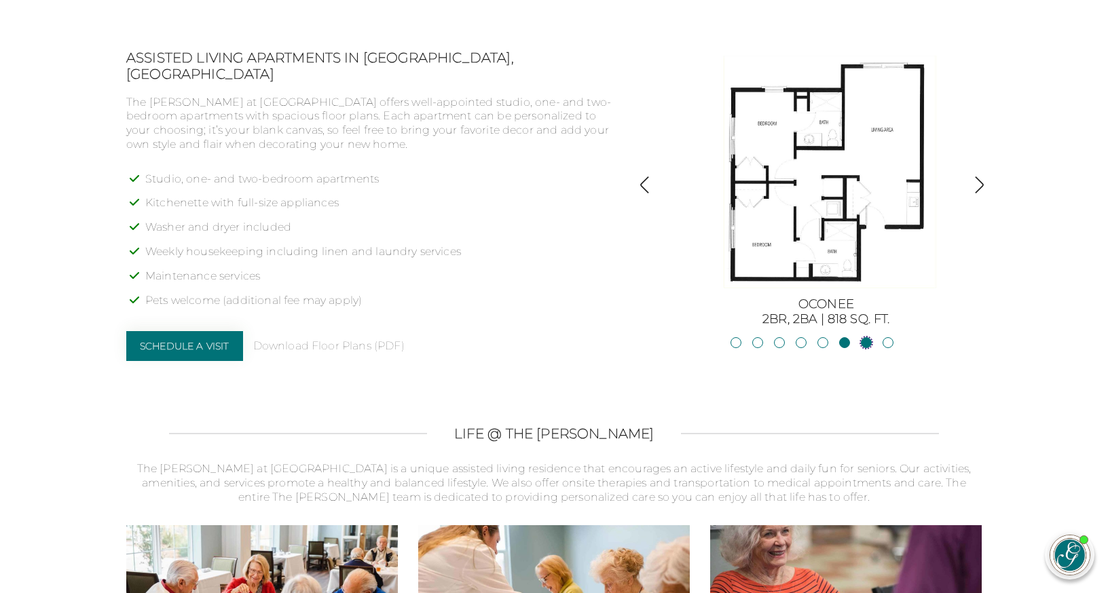
click at [863, 337] on link "Lanier2BR, 2BA | 825 sq. ft." at bounding box center [866, 342] width 11 height 11
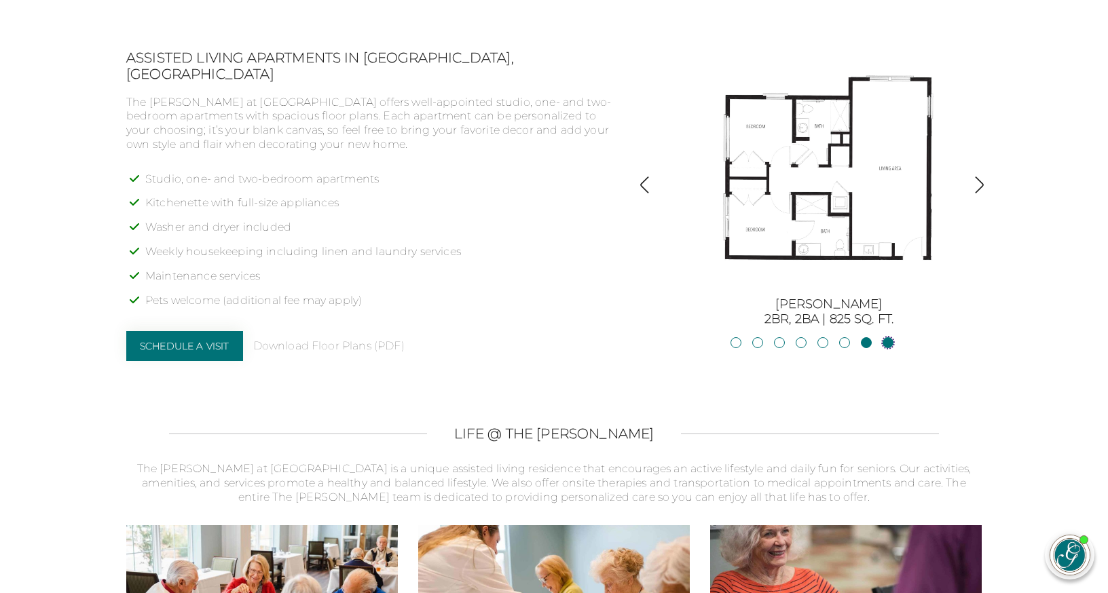
click at [890, 337] on link "Hartwell2BR, 2BA | 875 sq. ft." at bounding box center [888, 342] width 11 height 11
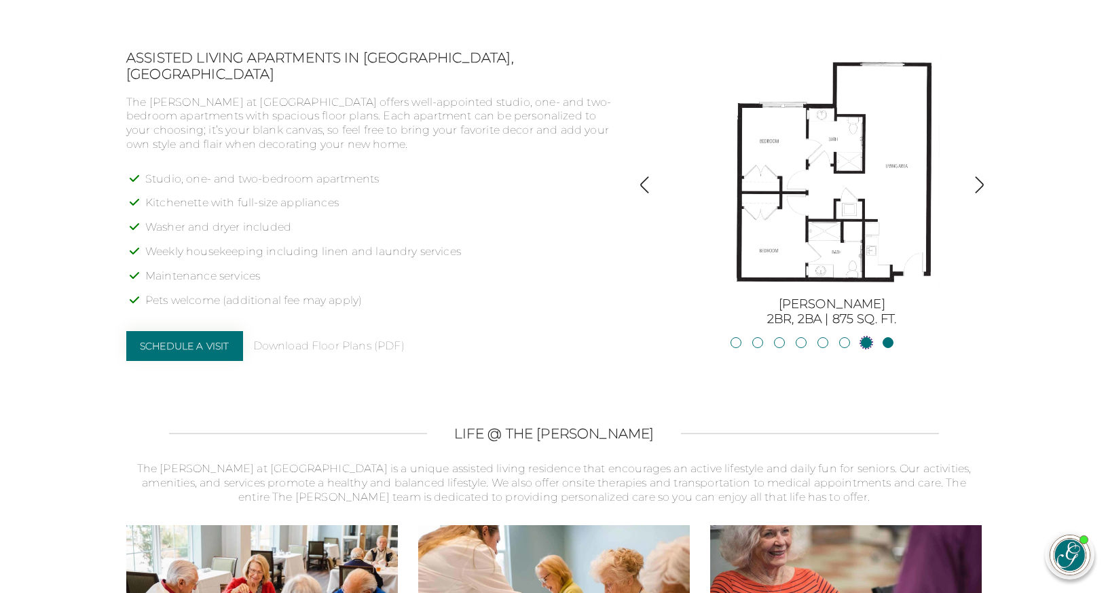
click at [868, 337] on link "Lanier2BR, 2BA | 825 sq. ft." at bounding box center [866, 342] width 11 height 11
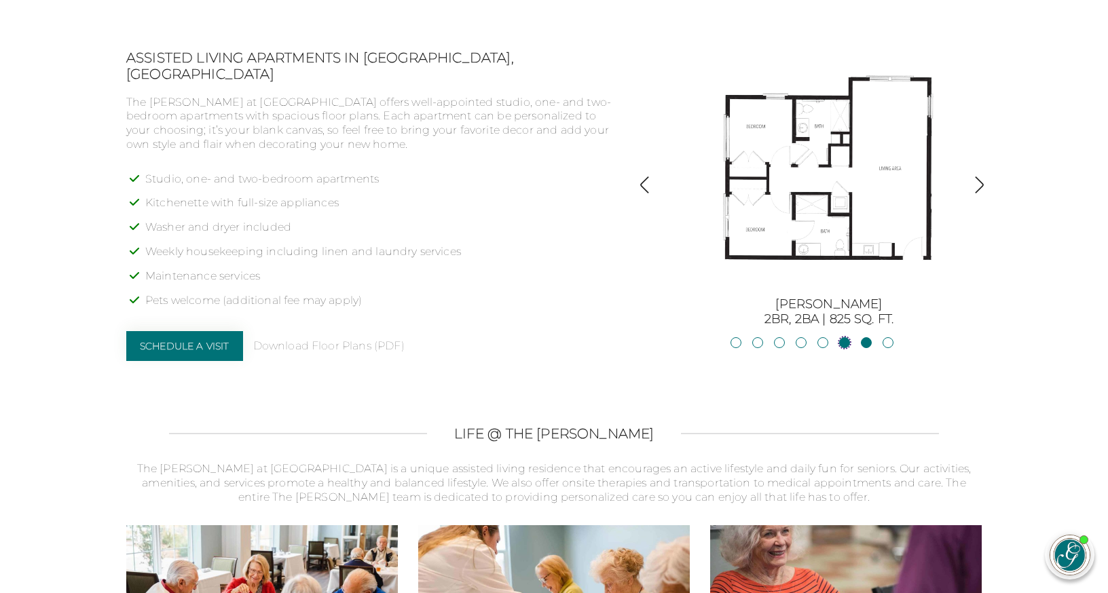
click at [847, 337] on link "Oconee2BR, 2BA | 818 sq. ft." at bounding box center [844, 342] width 11 height 11
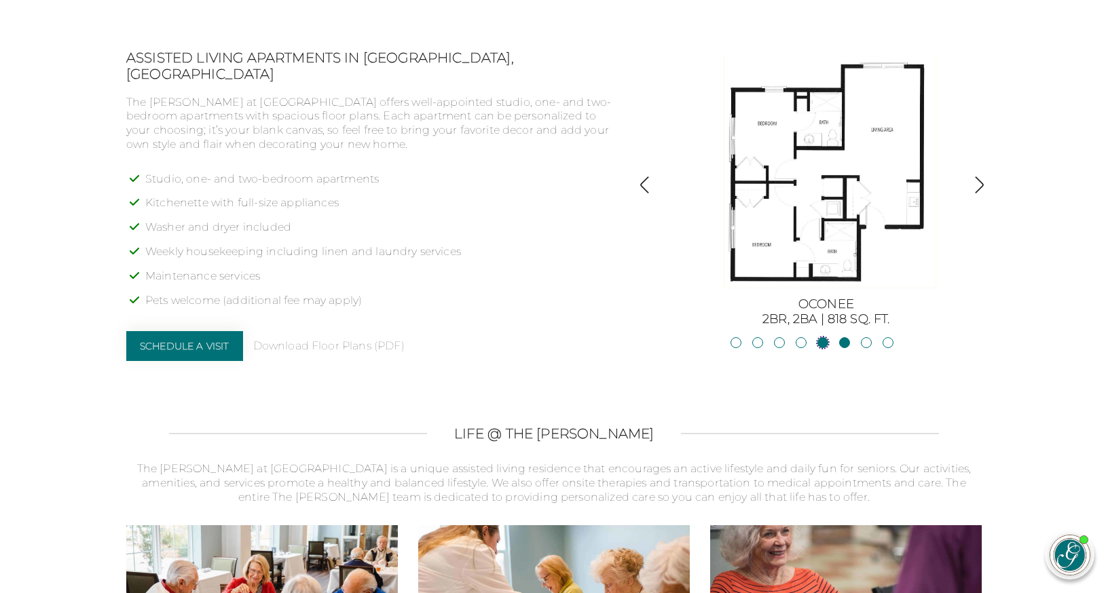
click at [824, 337] on link "Allatoona1BR, 1BA | 683 sq. ft." at bounding box center [823, 342] width 11 height 11
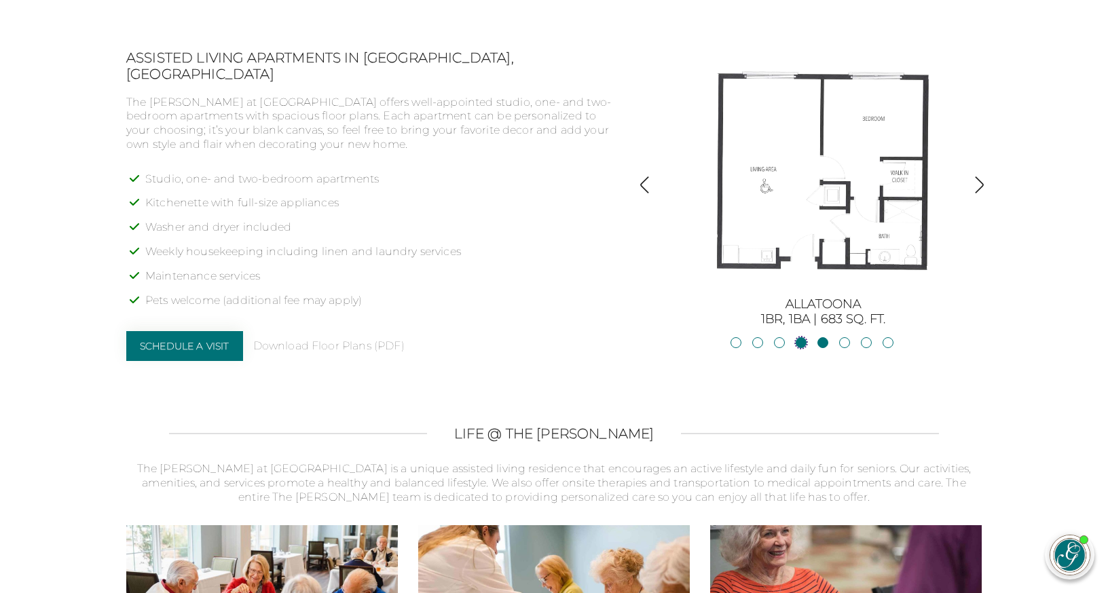
click at [800, 337] on link "Blackshear1BR, 1BA | 500 sq. ft." at bounding box center [801, 342] width 11 height 11
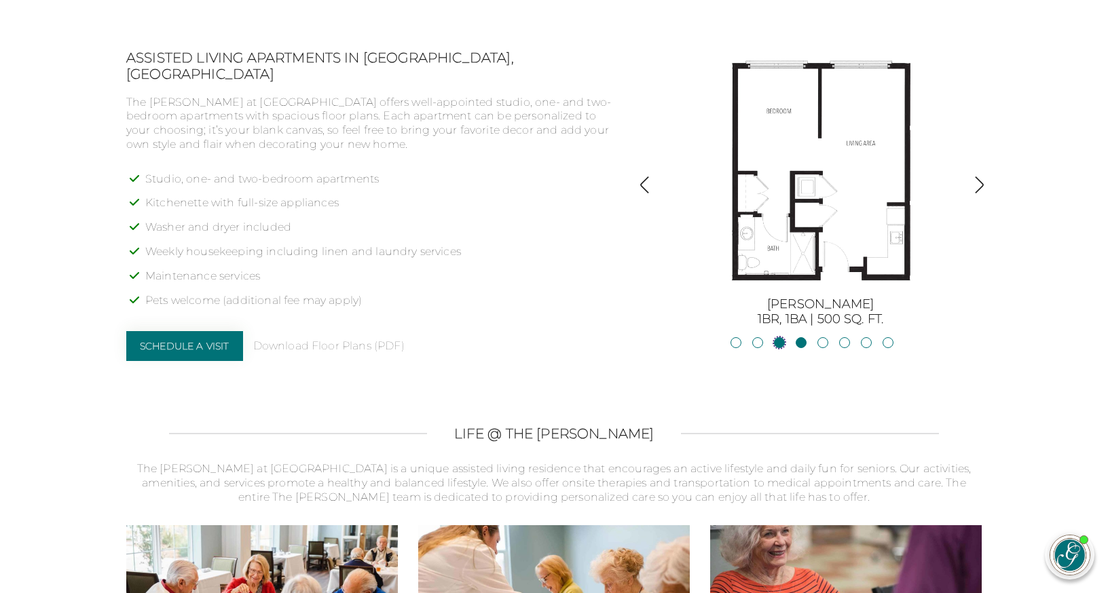
click at [779, 337] on link "Blue RidgeStudio | 400 sq. ft." at bounding box center [779, 342] width 11 height 11
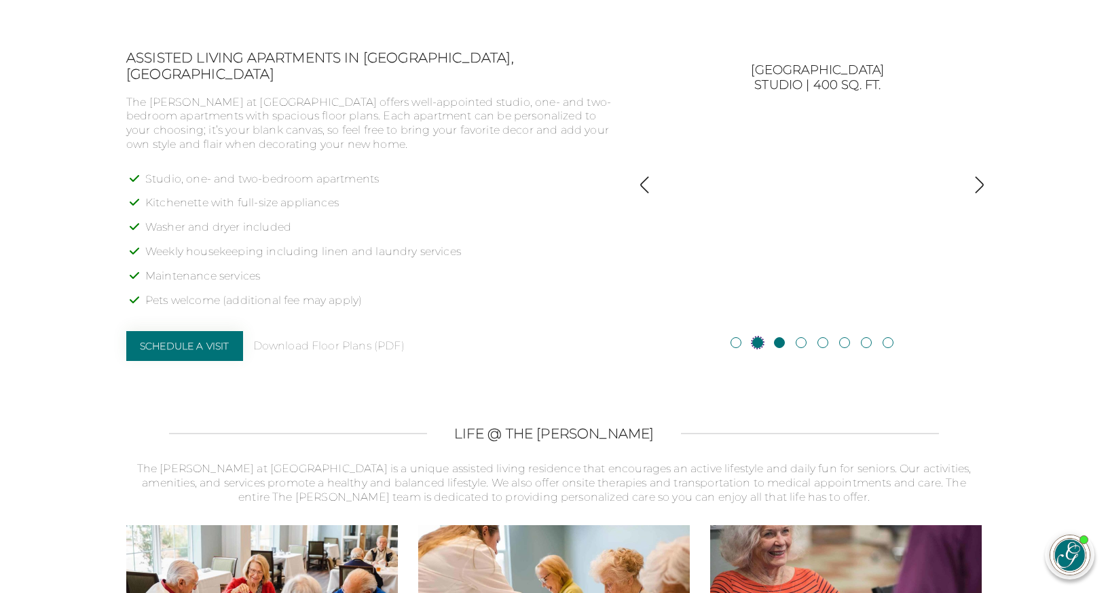
click at [758, 337] on link "JacksonStudio | 400 sq. ft." at bounding box center [757, 342] width 11 height 11
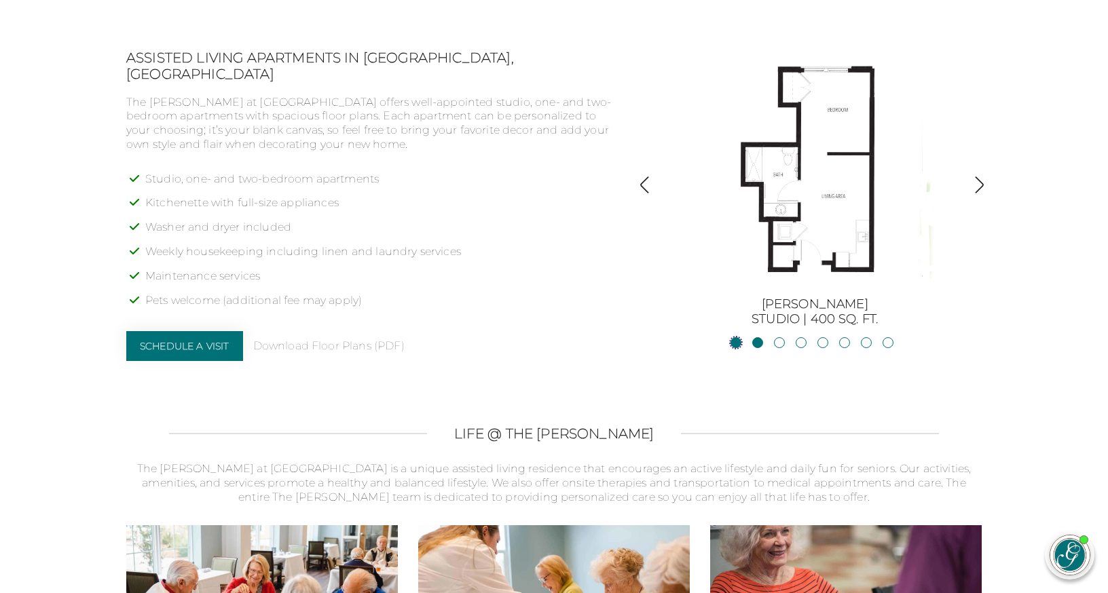
click at [737, 337] on link "BurtonStudio | 377 sq. ft." at bounding box center [736, 342] width 11 height 11
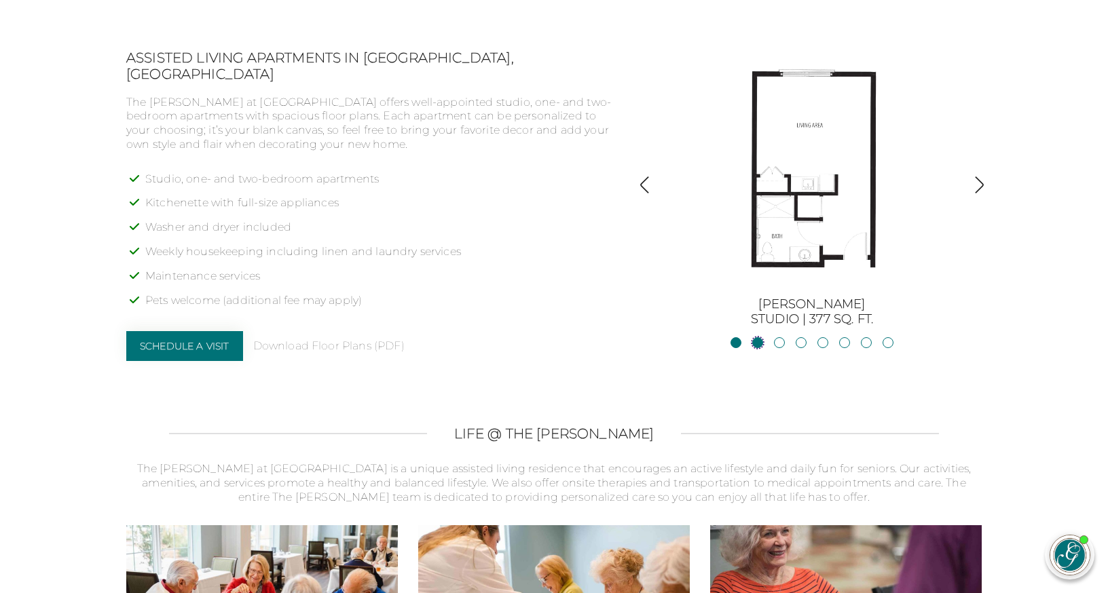
click at [756, 337] on link "JacksonStudio | 400 sq. ft." at bounding box center [757, 342] width 11 height 11
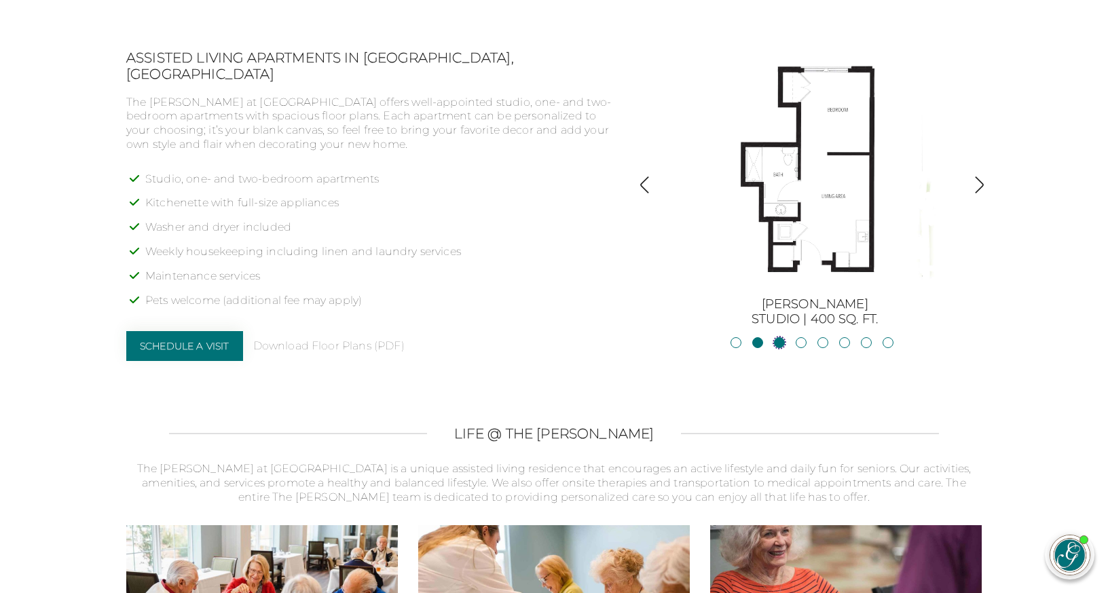
click at [777, 337] on link "Blue RidgeStudio | 400 sq. ft." at bounding box center [779, 342] width 11 height 11
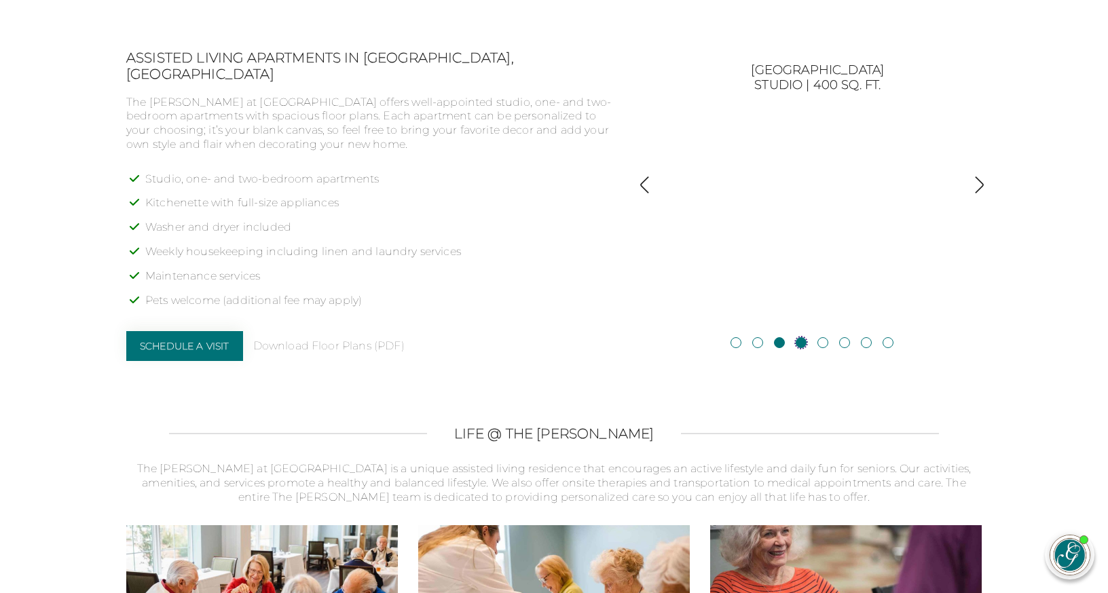
click at [800, 337] on link "Blackshear1BR, 1BA | 500 sq. ft." at bounding box center [801, 342] width 11 height 11
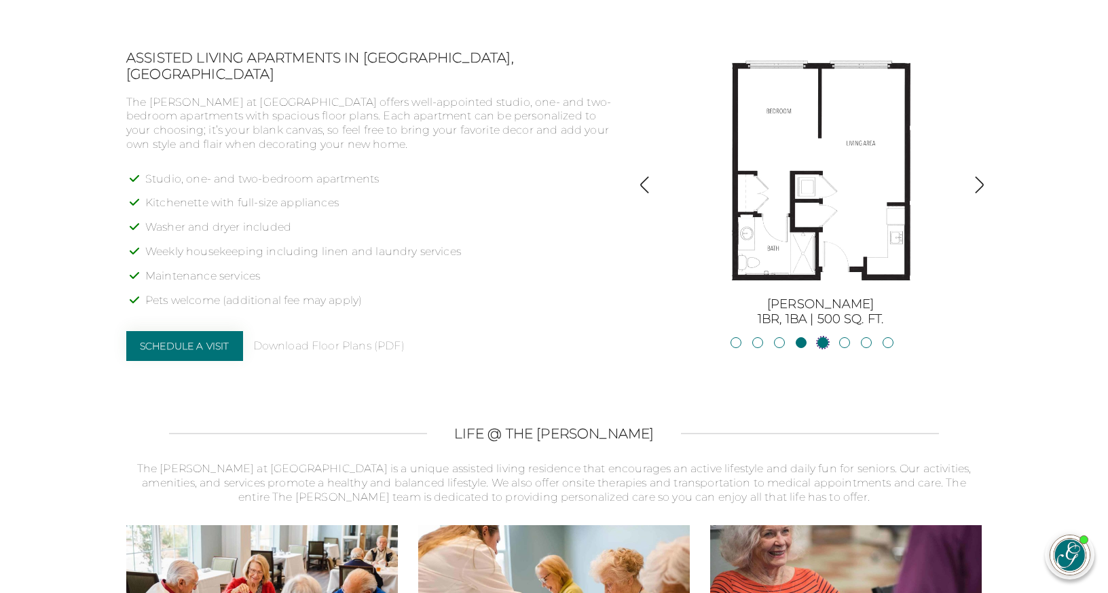
click at [822, 337] on link "Allatoona1BR, 1BA | 683 sq. ft." at bounding box center [823, 342] width 11 height 11
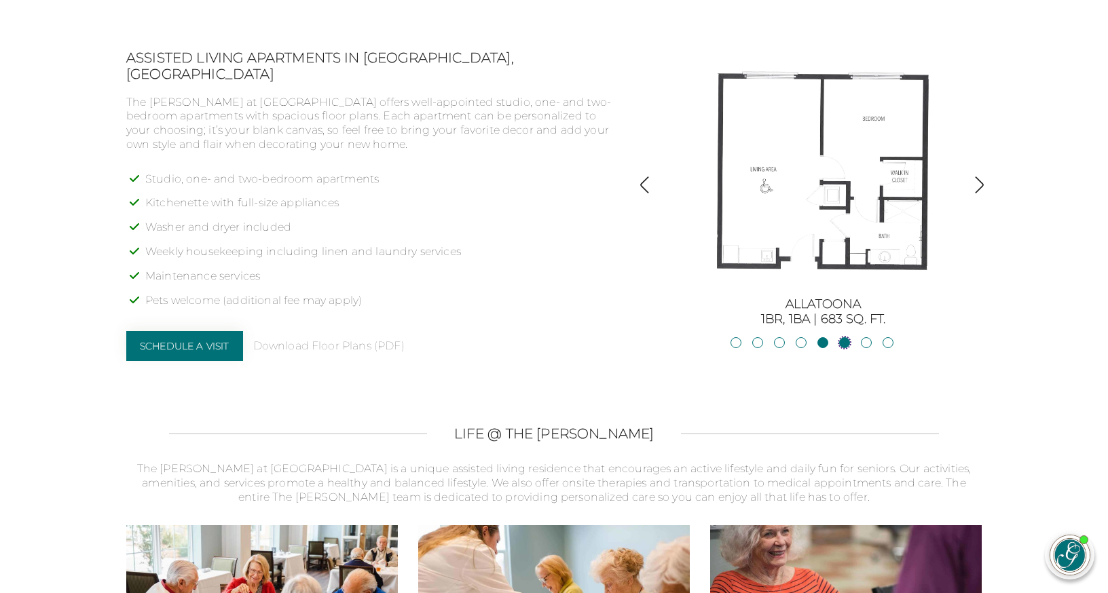
click at [845, 337] on link "Oconee2BR, 2BA | 818 sq. ft." at bounding box center [844, 342] width 11 height 11
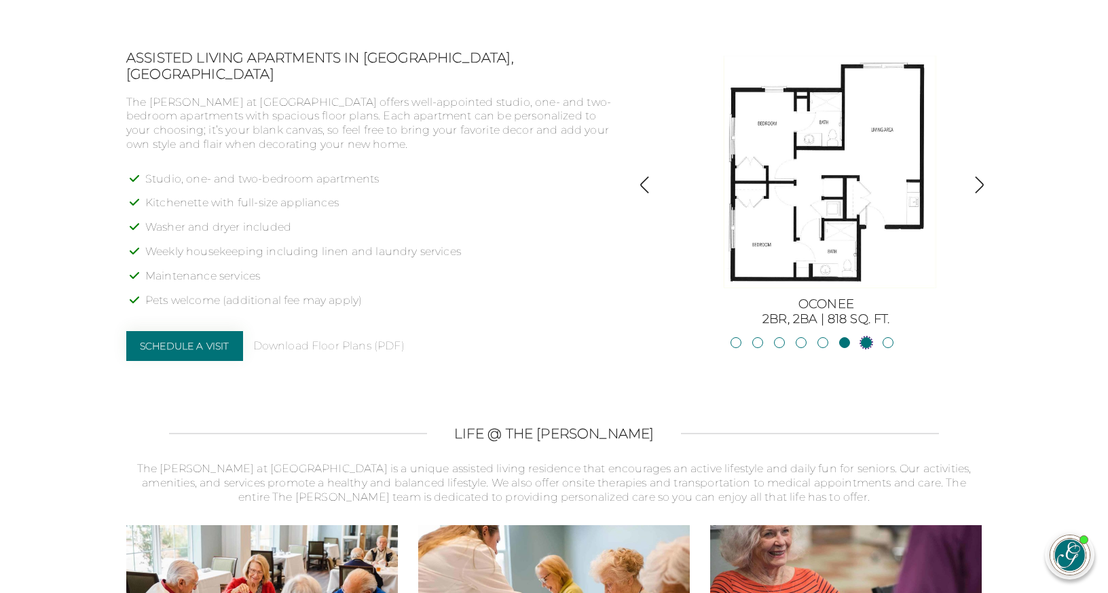
click at [866, 337] on link "Lanier2BR, 2BA | 825 sq. ft." at bounding box center [866, 342] width 11 height 11
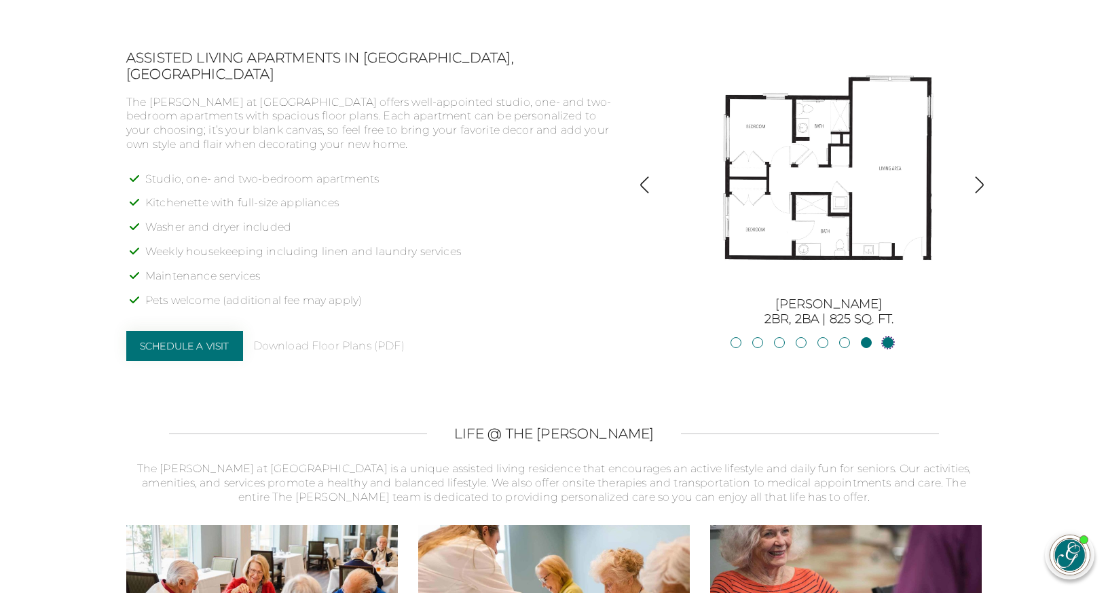
click at [890, 337] on link "Hartwell2BR, 2BA | 875 sq. ft." at bounding box center [888, 342] width 11 height 11
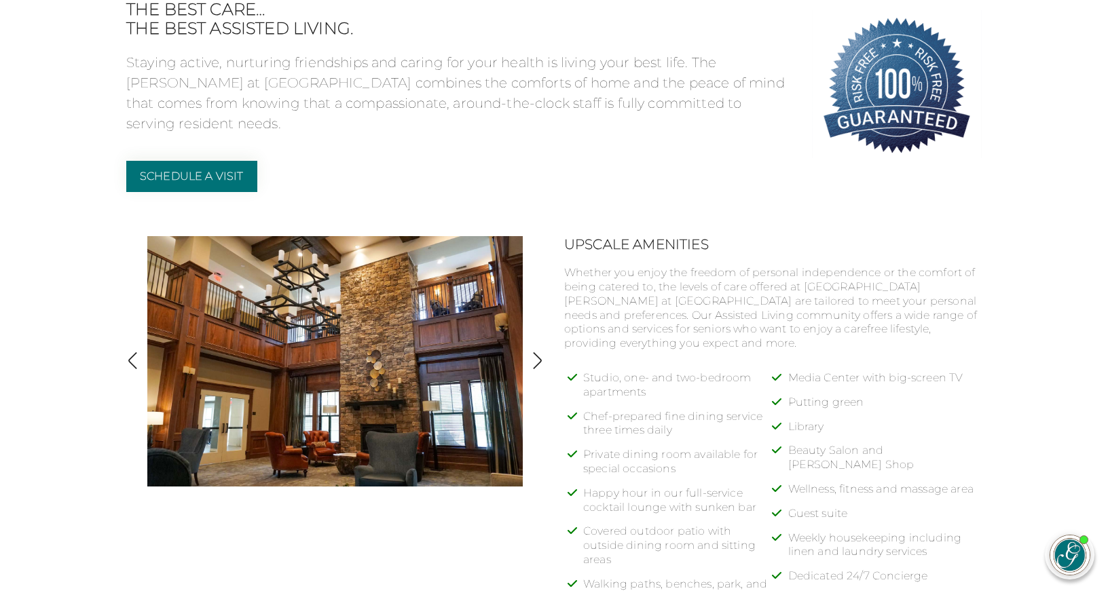
scroll to position [326, 0]
